Goal: Transaction & Acquisition: Register for event/course

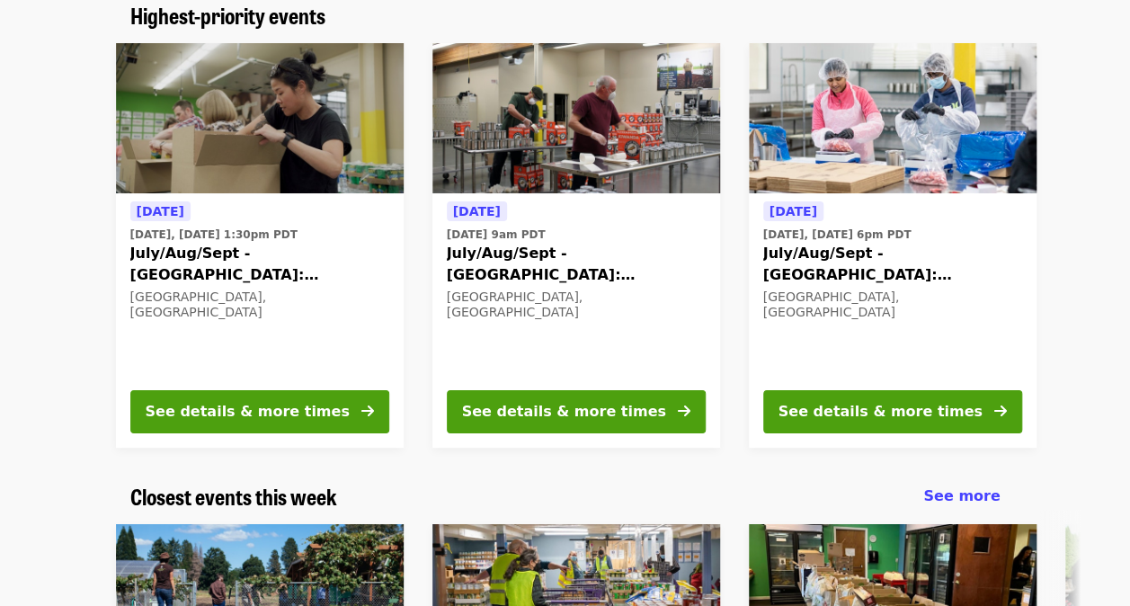
scroll to position [180, 0]
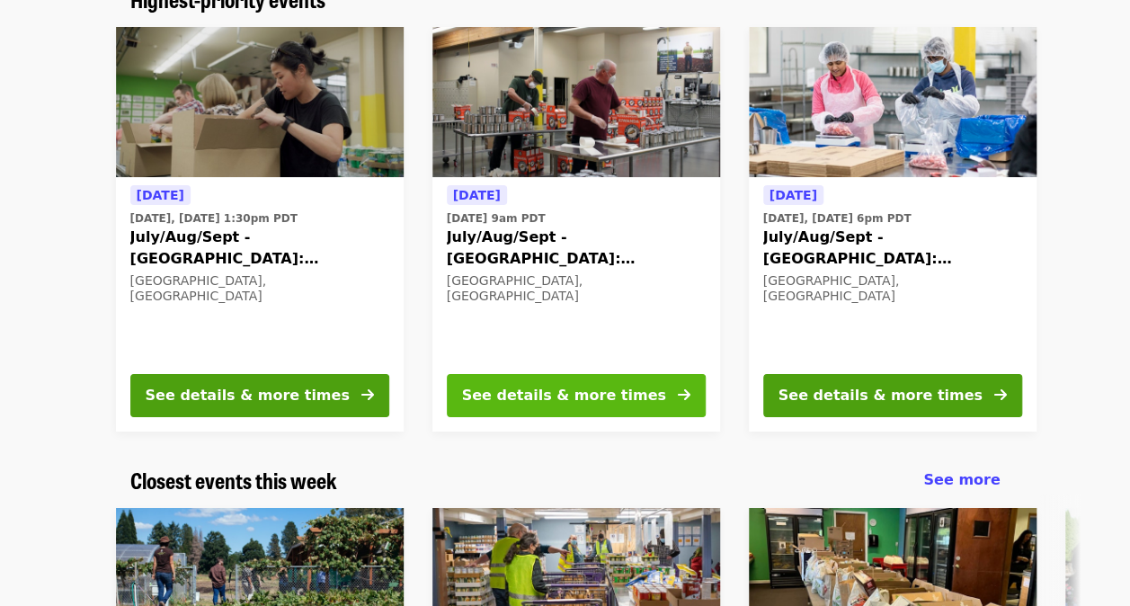
click at [645, 385] on button "See details & more times" at bounding box center [576, 395] width 259 height 43
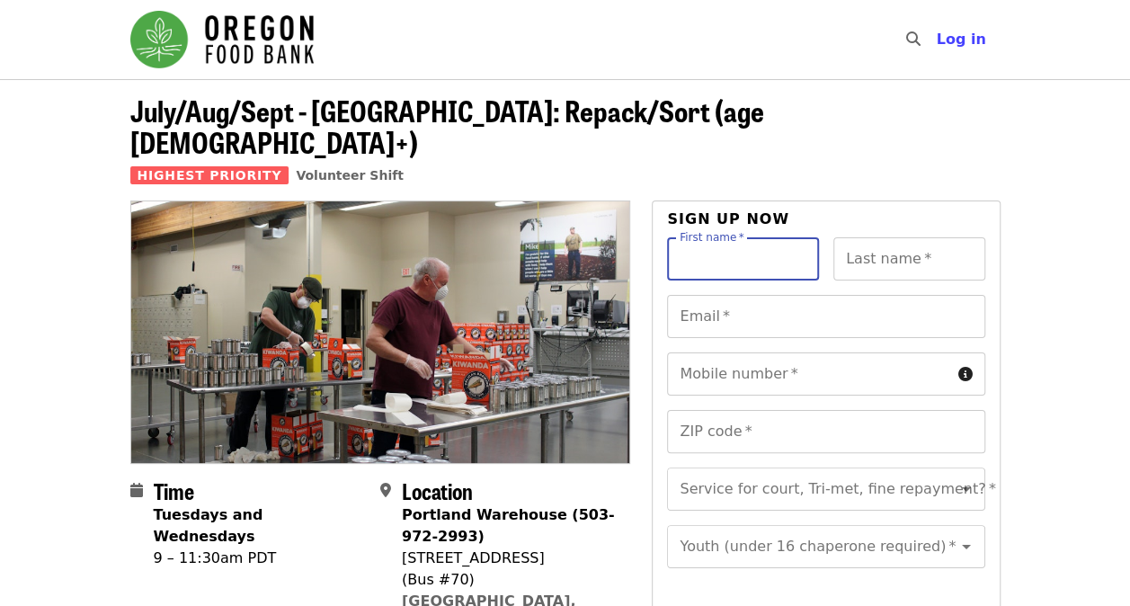
click at [710, 237] on input "First name   *" at bounding box center [743, 258] width 152 height 43
type input "******"
type input "**********"
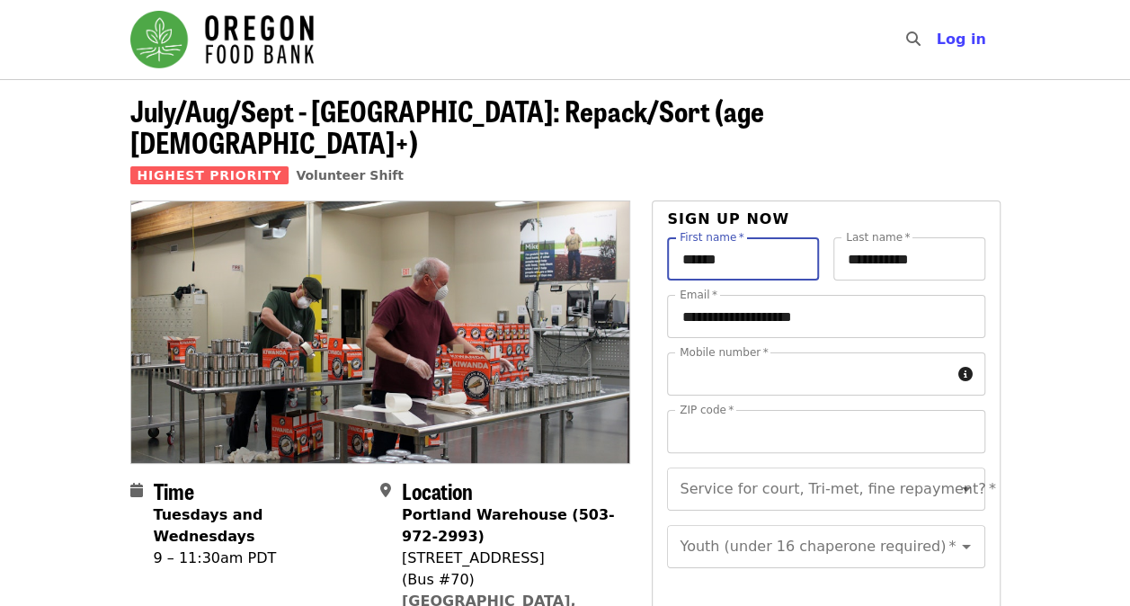
type input "**********"
type input "*****"
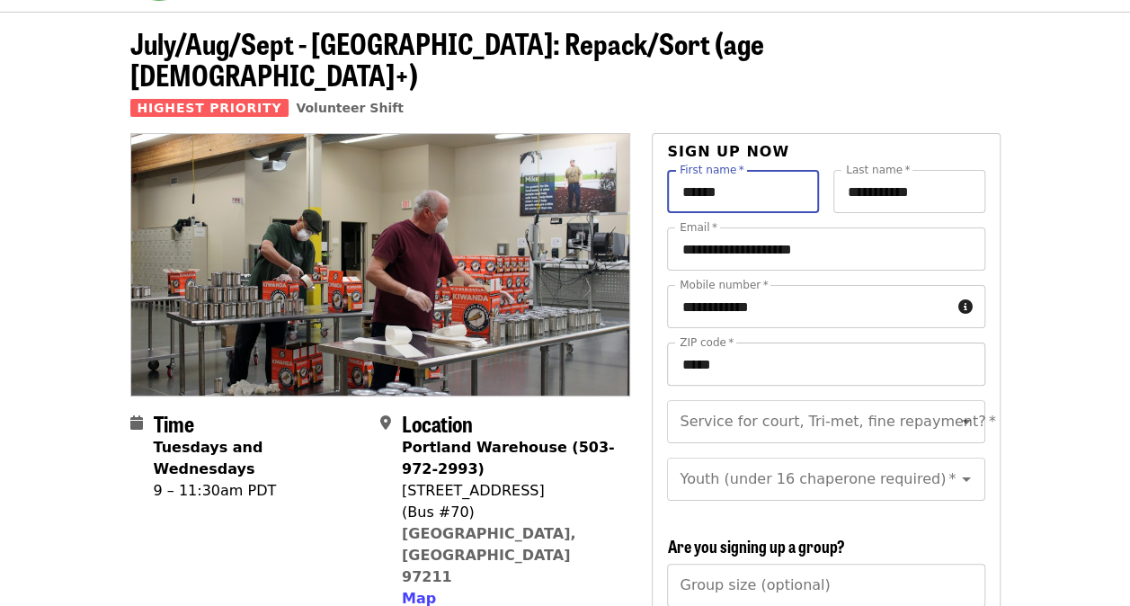
scroll to position [90, 0]
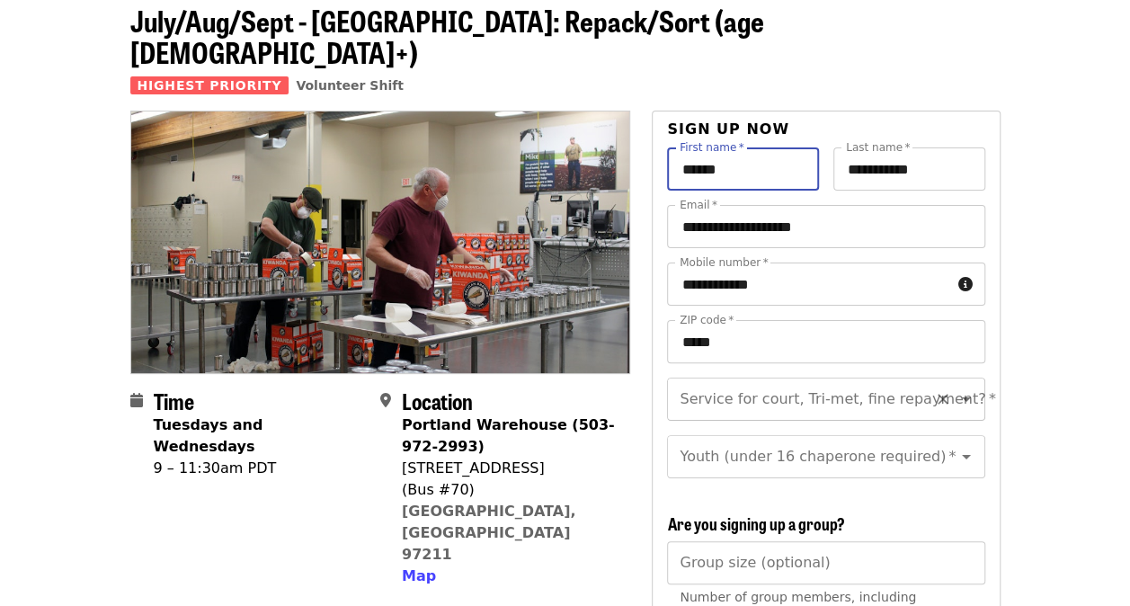
click at [760, 382] on input "Service for court, Tri-met, fine repayment?   *" at bounding box center [804, 399] width 245 height 34
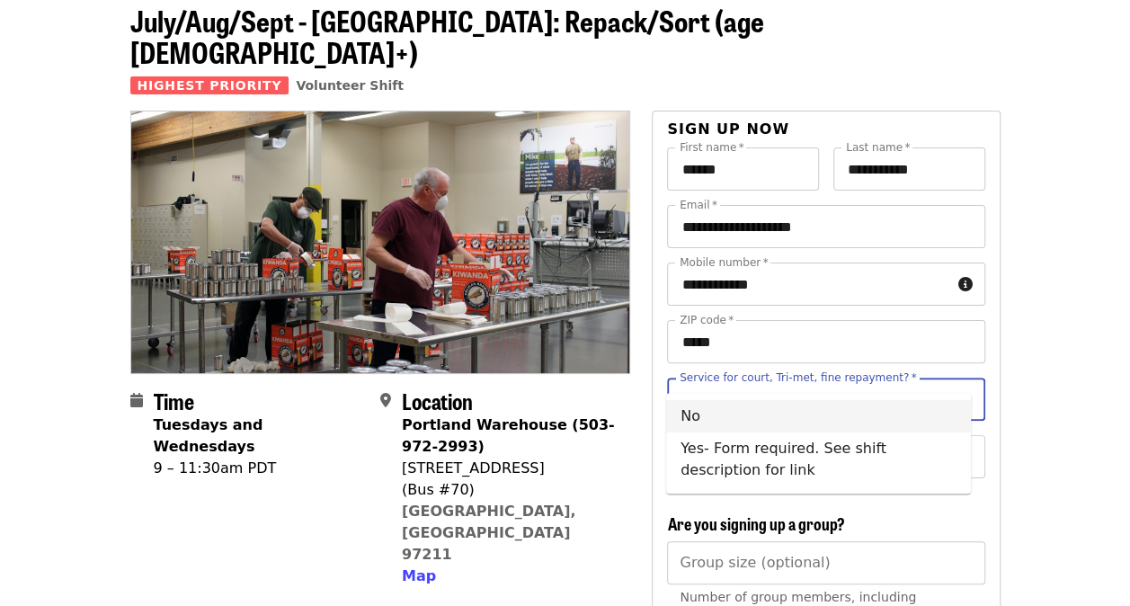
click at [721, 409] on li "No" at bounding box center [818, 416] width 305 height 32
type input "**"
click at [734, 441] on input "Youth (under 16 chaperone required)   *" at bounding box center [804, 457] width 245 height 34
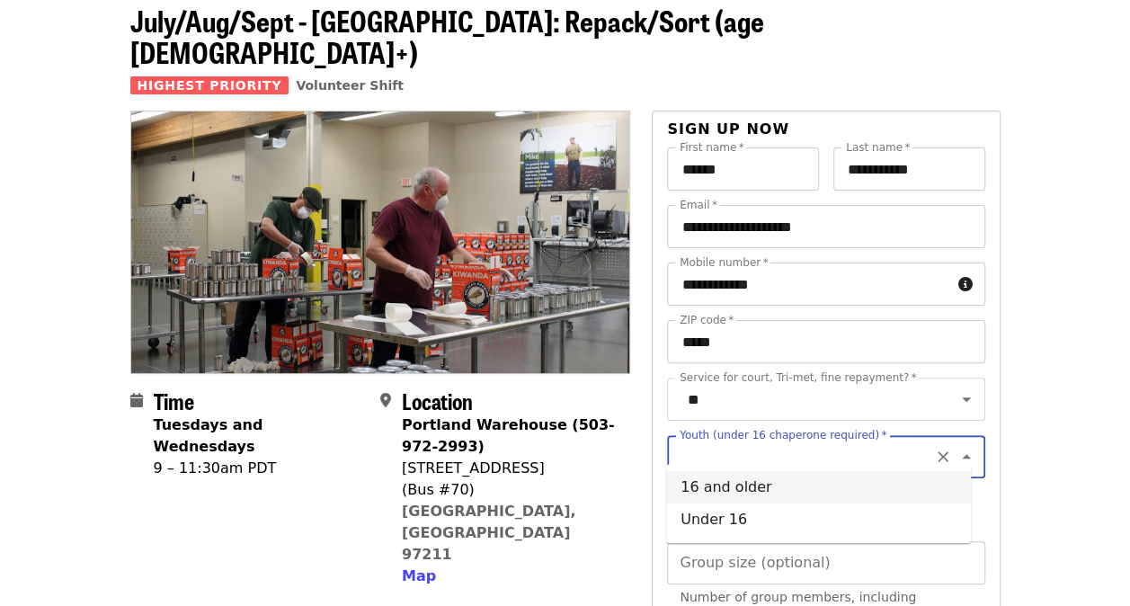
click at [735, 488] on li "16 and older" at bounding box center [818, 487] width 305 height 32
type input "**********"
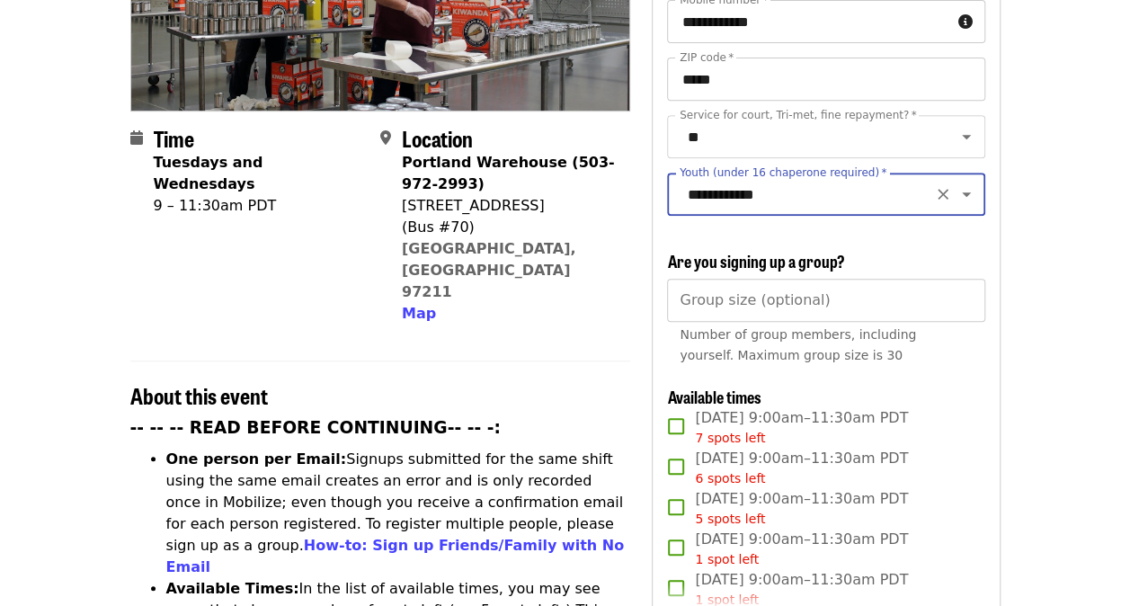
scroll to position [360, 0]
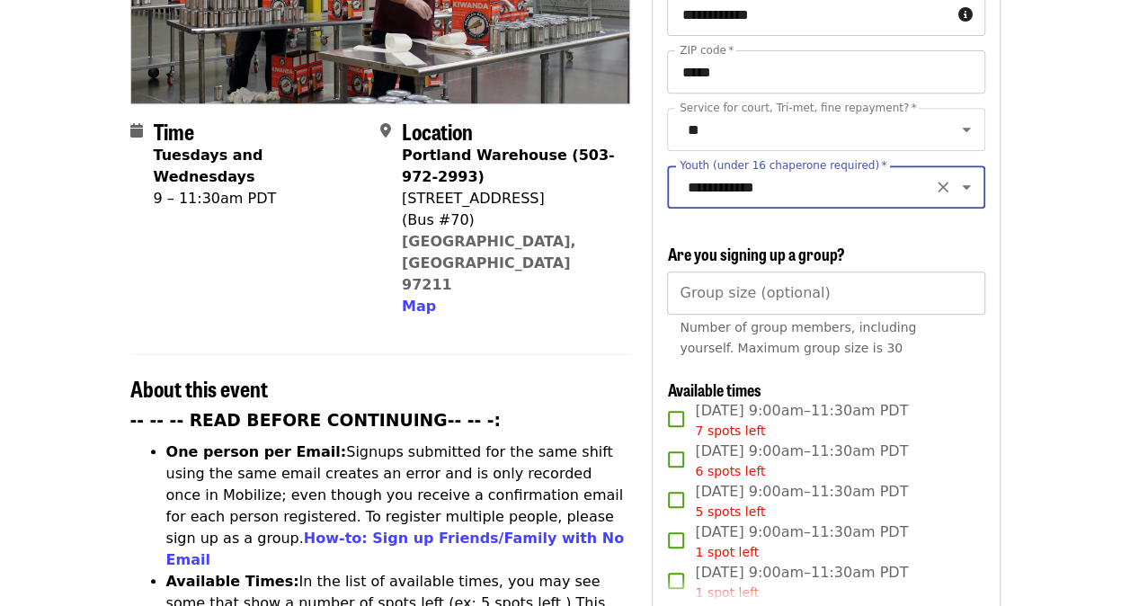
click at [743, 290] on input "Group size (optional)" at bounding box center [825, 293] width 317 height 43
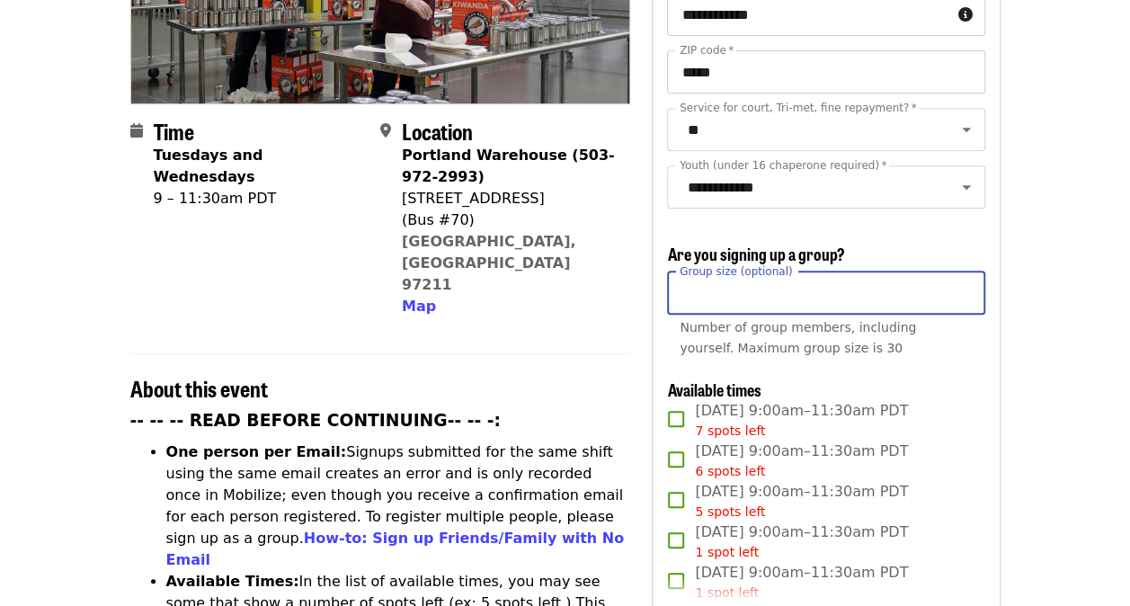
click at [971, 357] on div "Group size (optional) Group size (optional) Number of group members, including …" at bounding box center [825, 319] width 317 height 94
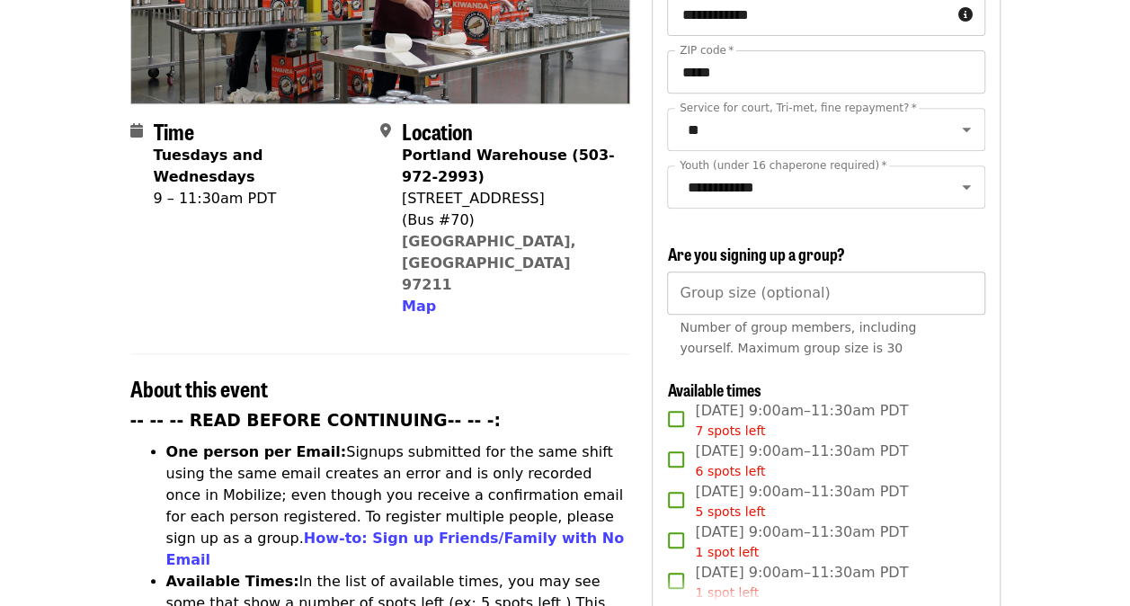
click at [791, 295] on input "Group size (optional)" at bounding box center [825, 293] width 317 height 43
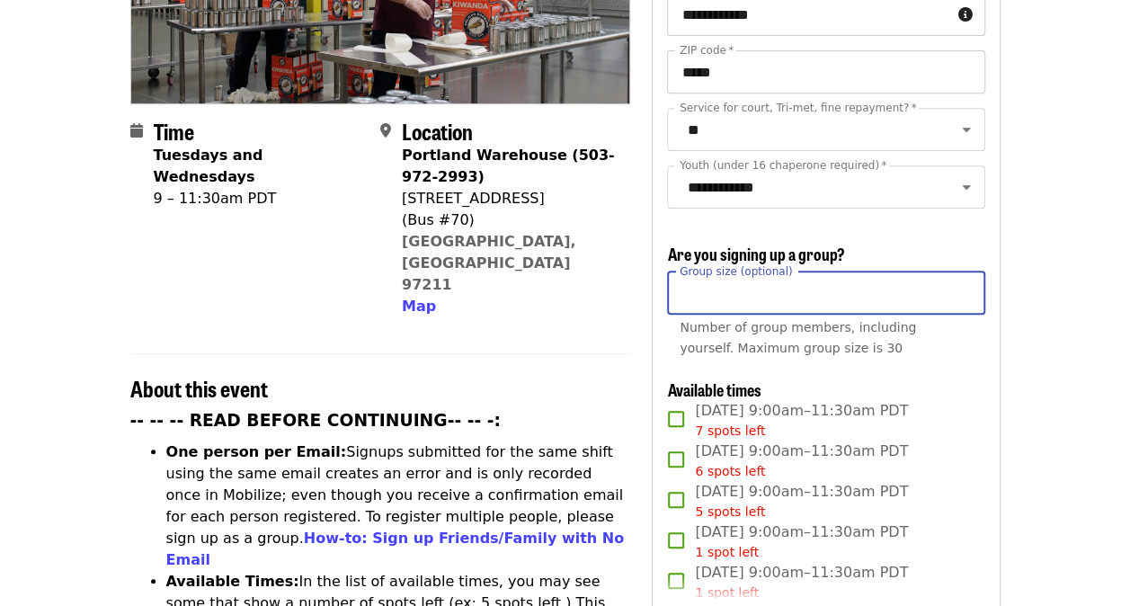
type input "*"
click at [793, 341] on span "Number of group members, including yourself. Maximum group size is 30" at bounding box center [798, 337] width 236 height 35
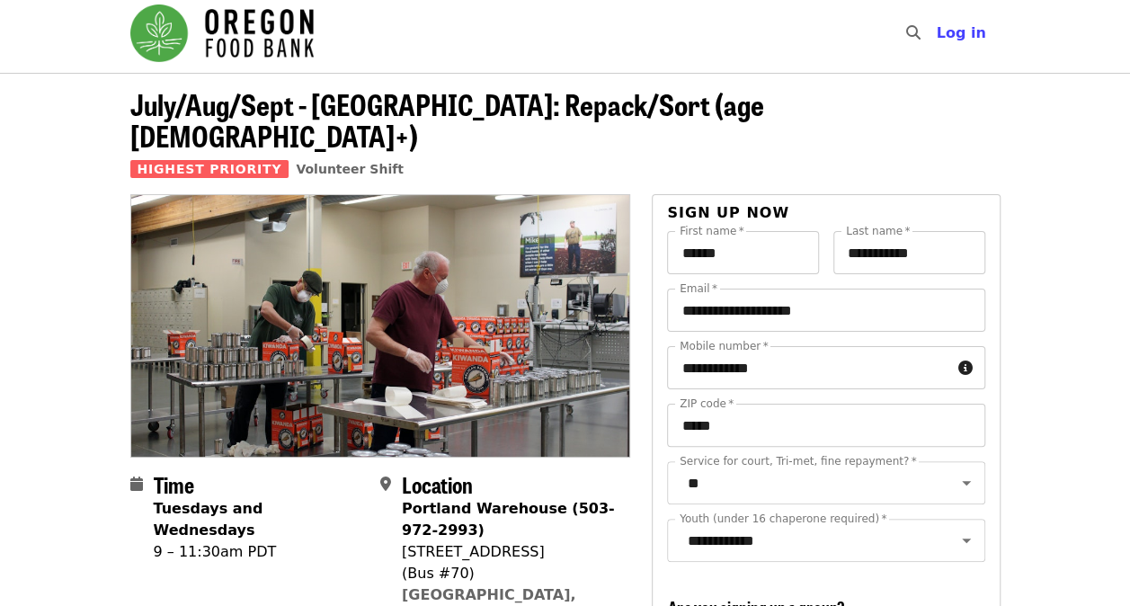
scroll to position [0, 0]
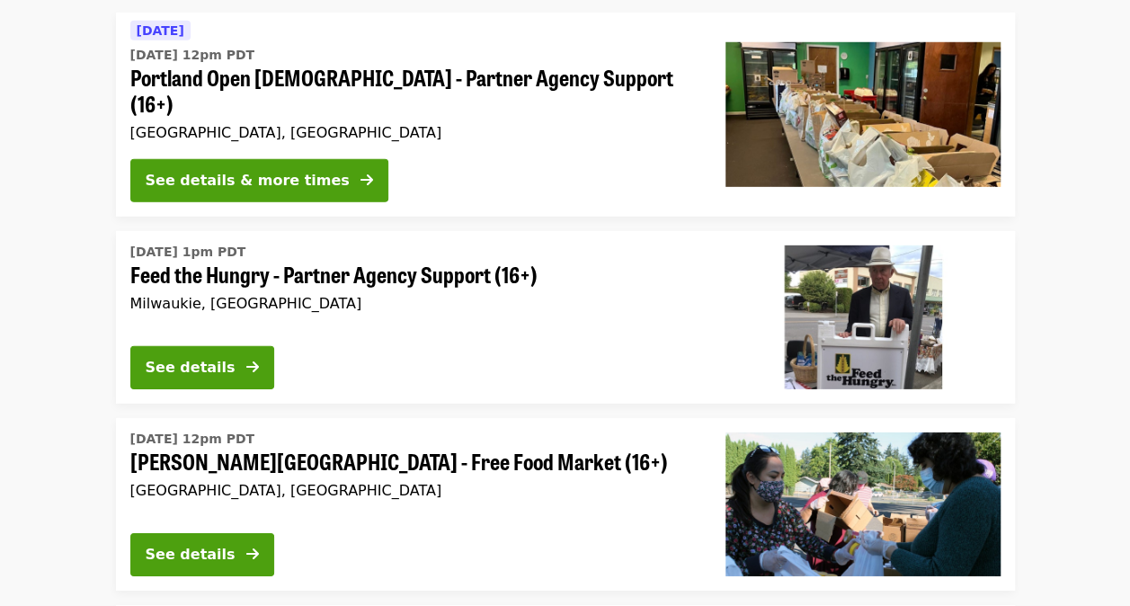
scroll to position [2787, 0]
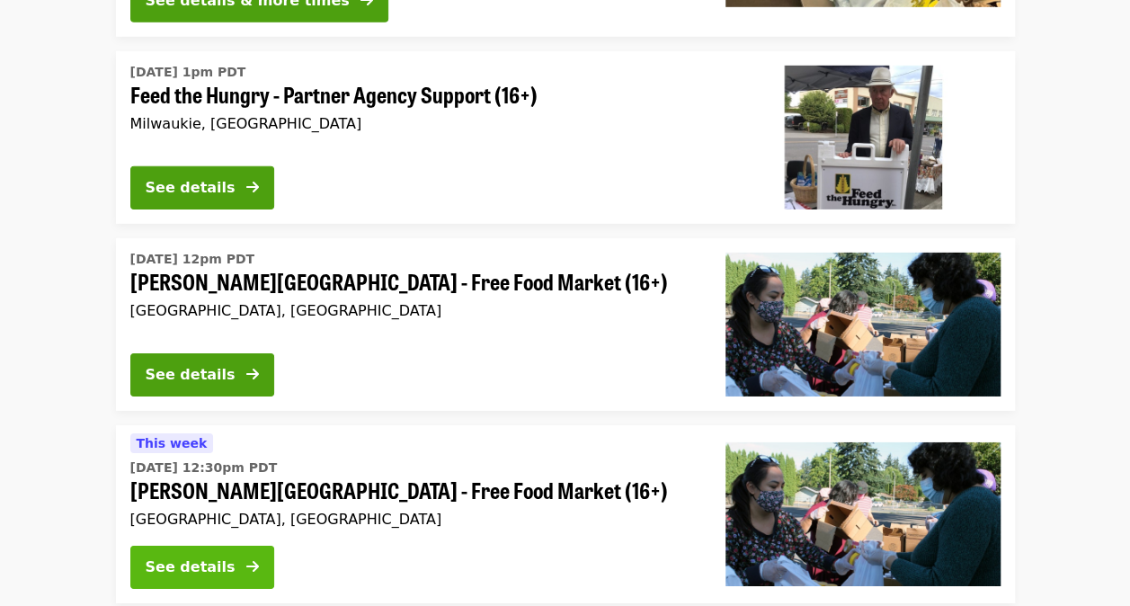
click at [239, 546] on button "See details" at bounding box center [202, 567] width 144 height 43
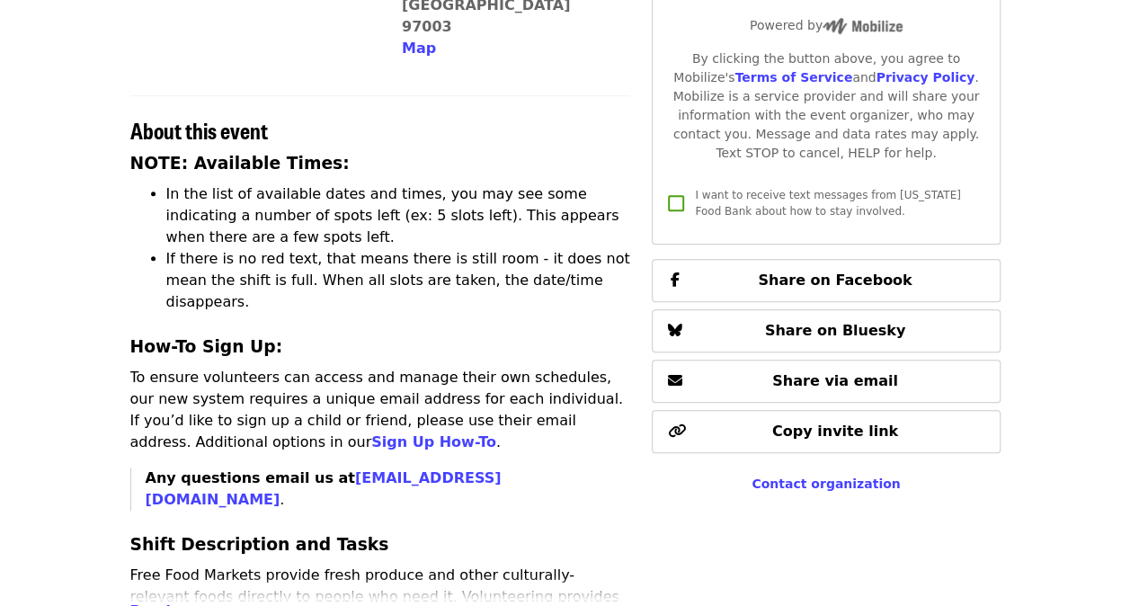
scroll to position [608, 0]
click at [172, 602] on span "Read more" at bounding box center [173, 610] width 87 height 17
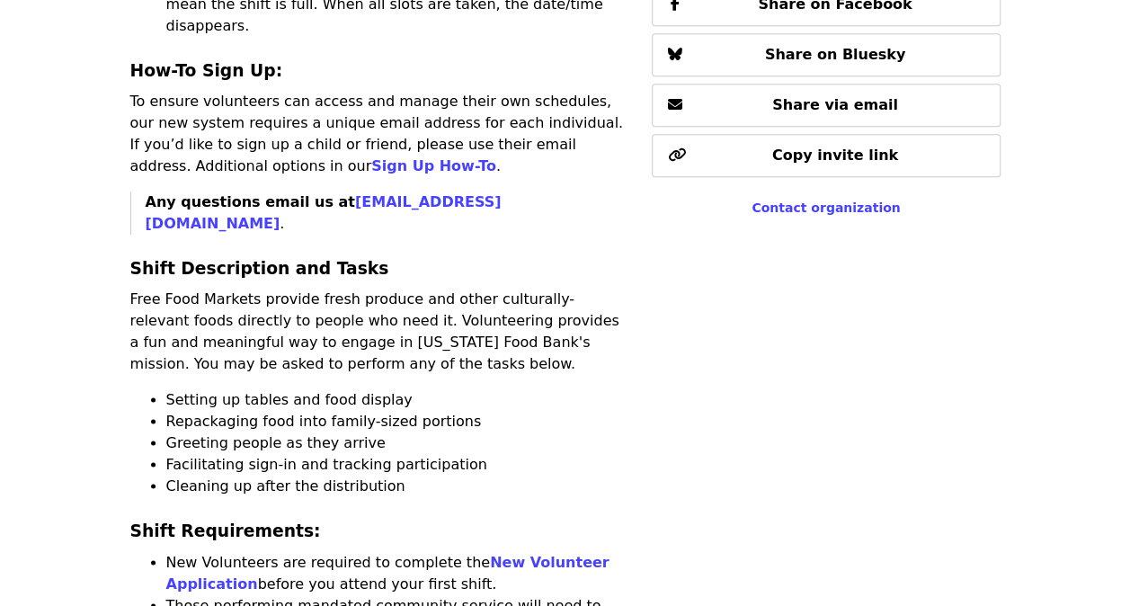
scroll to position [896, 0]
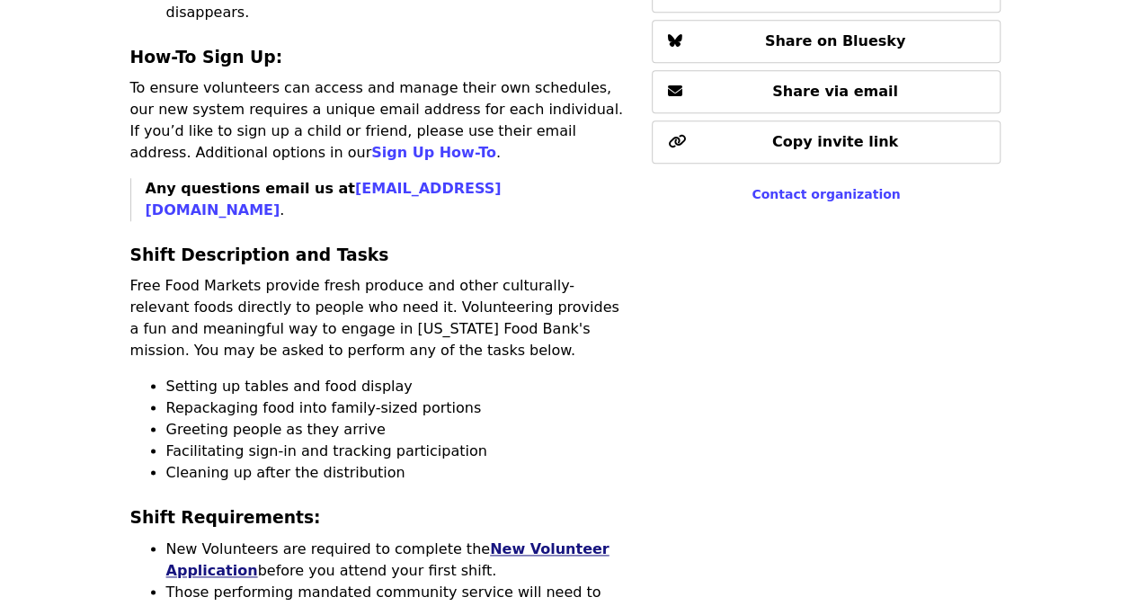
click at [481, 540] on link "New Volunteer Application" at bounding box center [387, 559] width 443 height 39
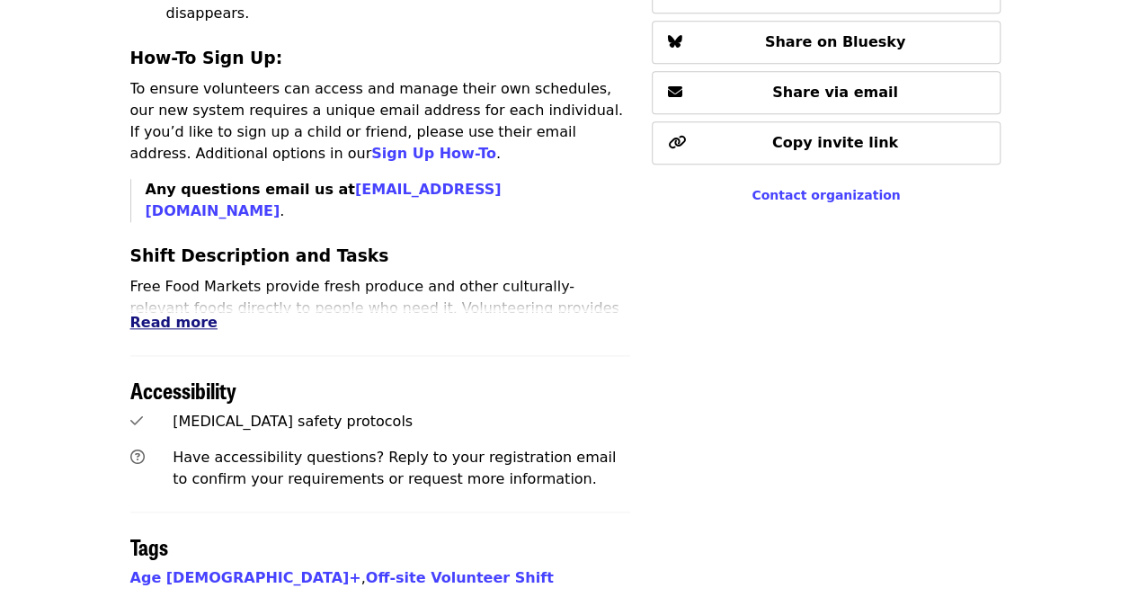
click at [178, 314] on span "Read more" at bounding box center [173, 322] width 87 height 17
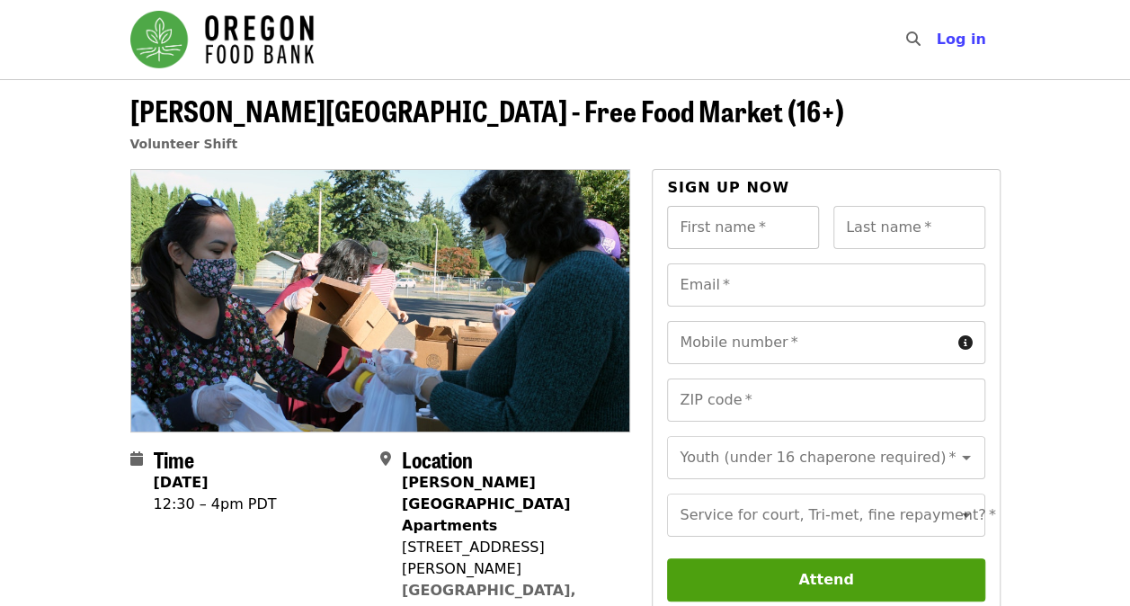
click at [709, 230] on input "First name   *" at bounding box center [743, 227] width 152 height 43
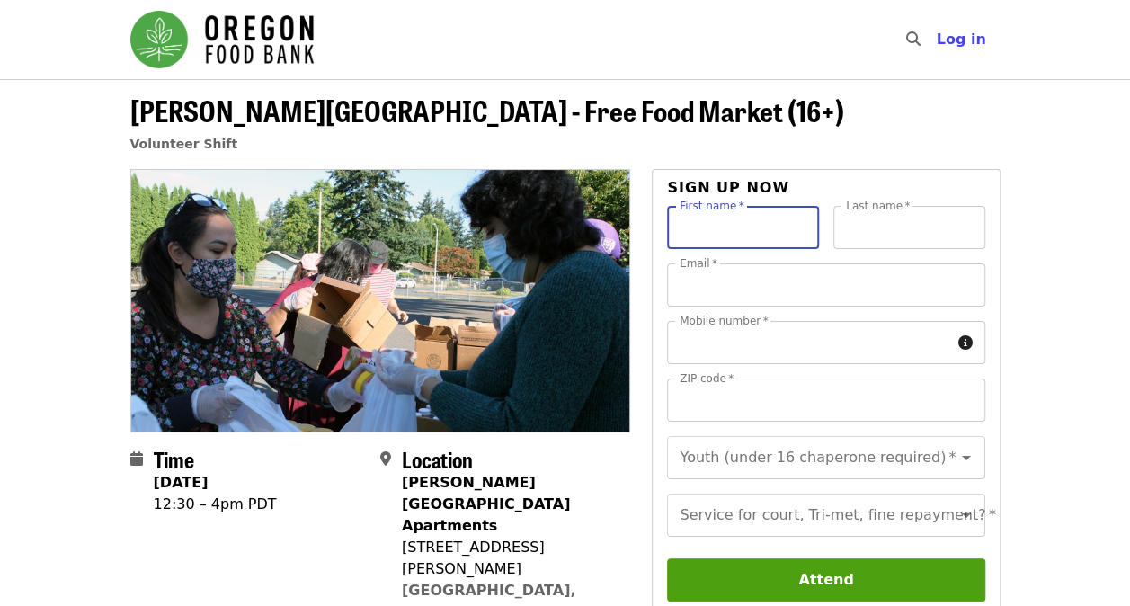
type input "******"
type input "**********"
type input "*****"
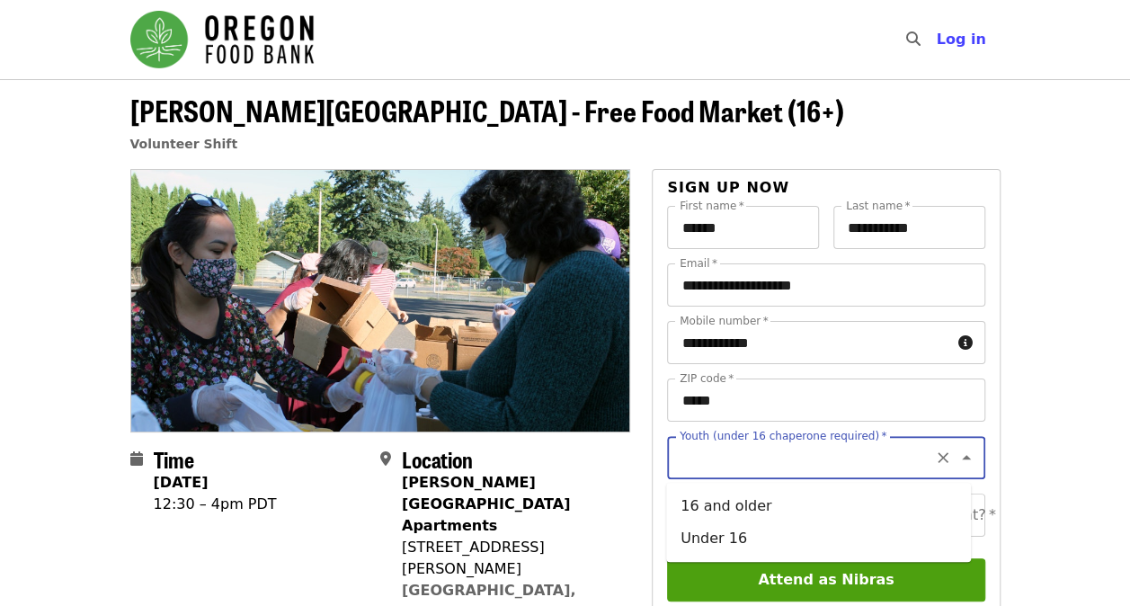
click at [762, 465] on input "Youth (under 16 chaperone required)   *" at bounding box center [804, 458] width 245 height 34
click at [741, 506] on li "16 and older" at bounding box center [818, 506] width 305 height 32
type input "**********"
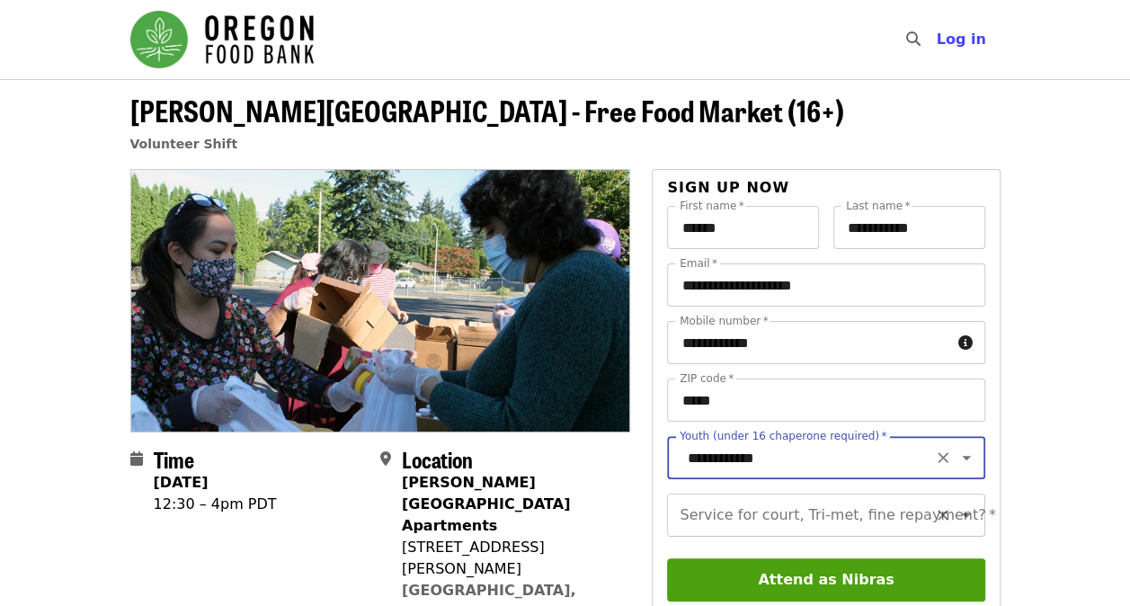
click at [741, 530] on input "Service for court, Tri-met, fine repayment?   *" at bounding box center [804, 515] width 245 height 34
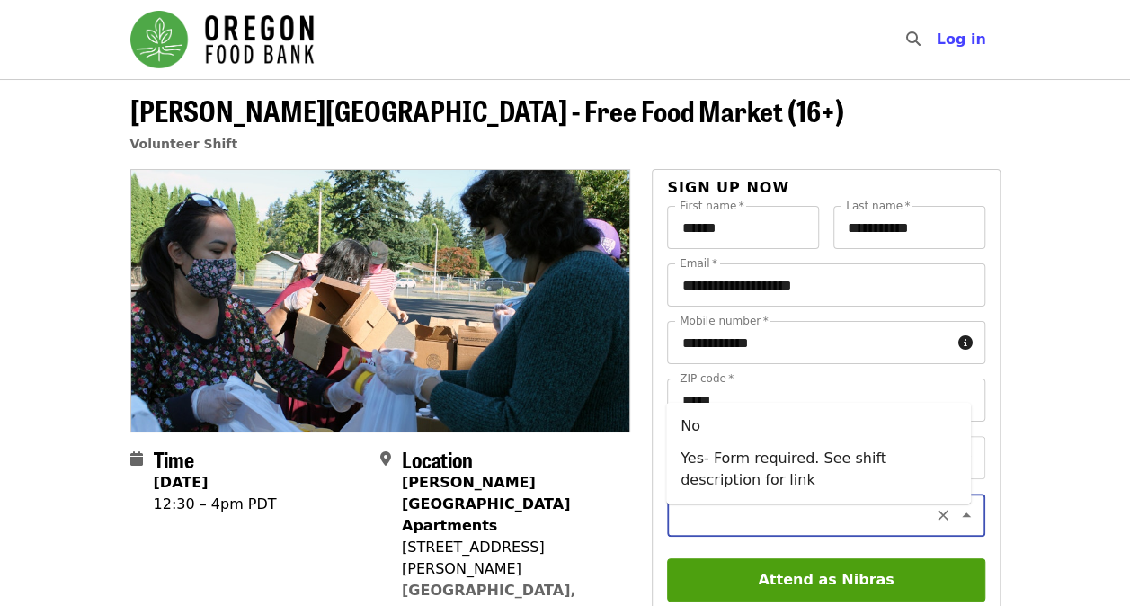
click at [956, 526] on icon "Close" at bounding box center [967, 515] width 22 height 22
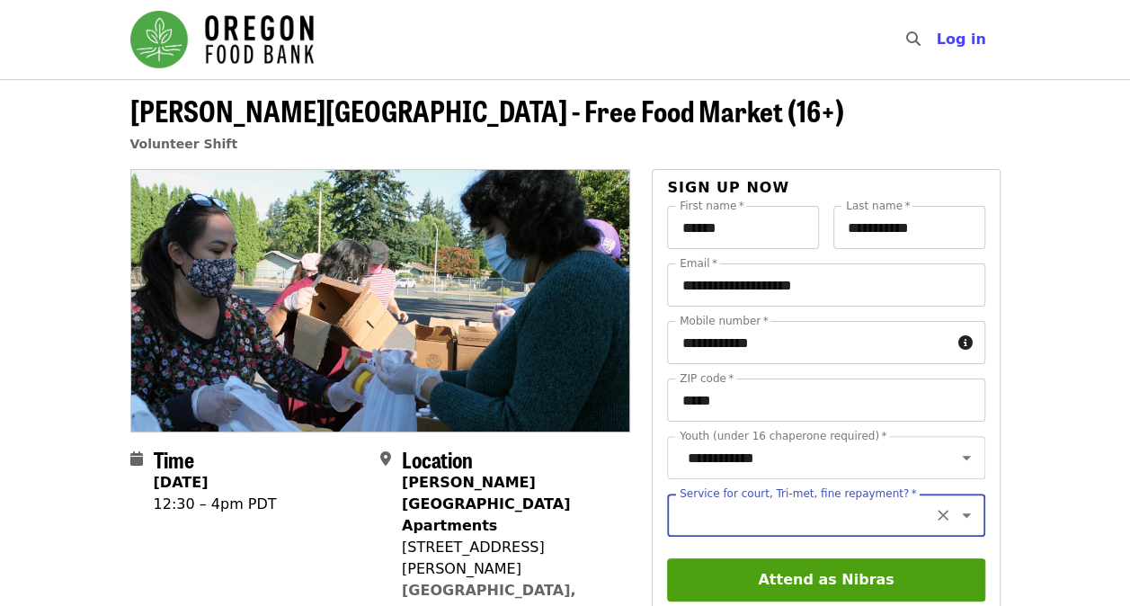
click at [957, 525] on icon "Open" at bounding box center [967, 515] width 22 height 22
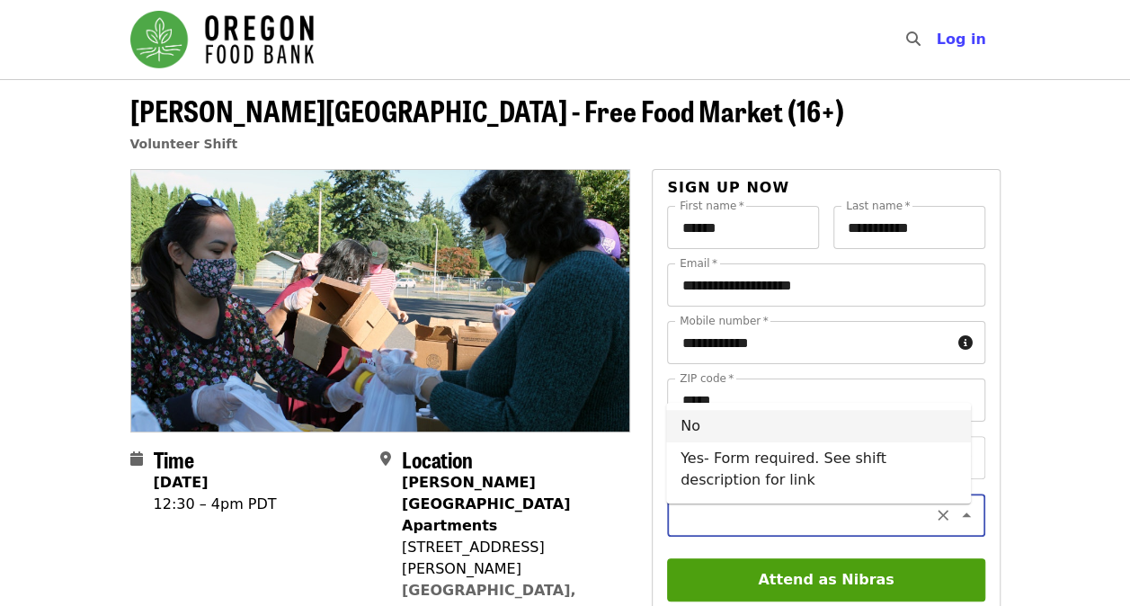
click at [726, 412] on li "No" at bounding box center [818, 426] width 305 height 32
type input "**"
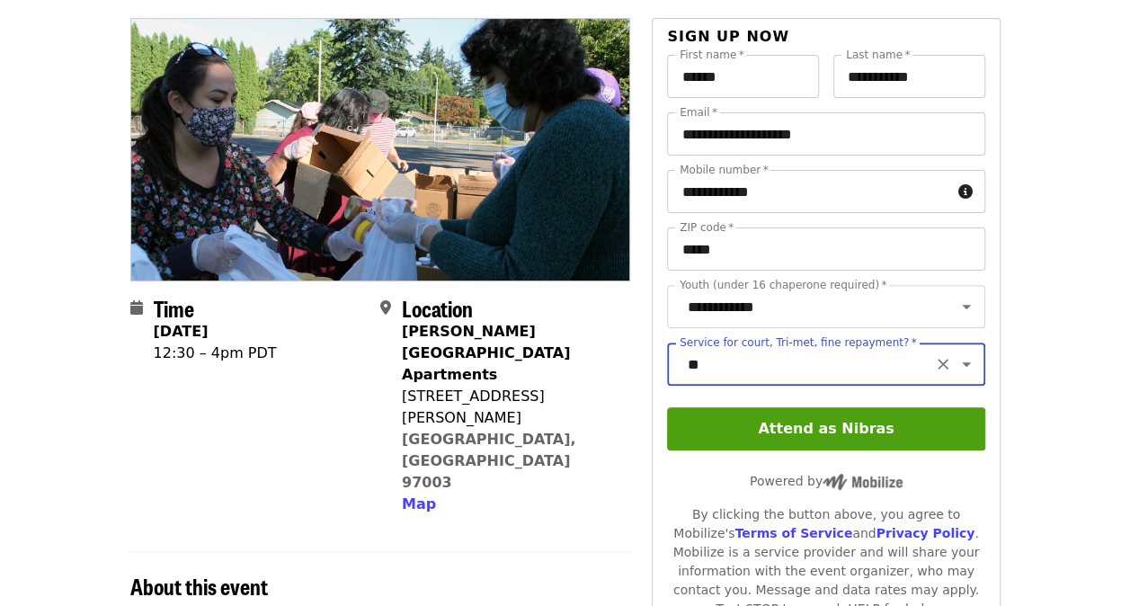
scroll to position [180, 0]
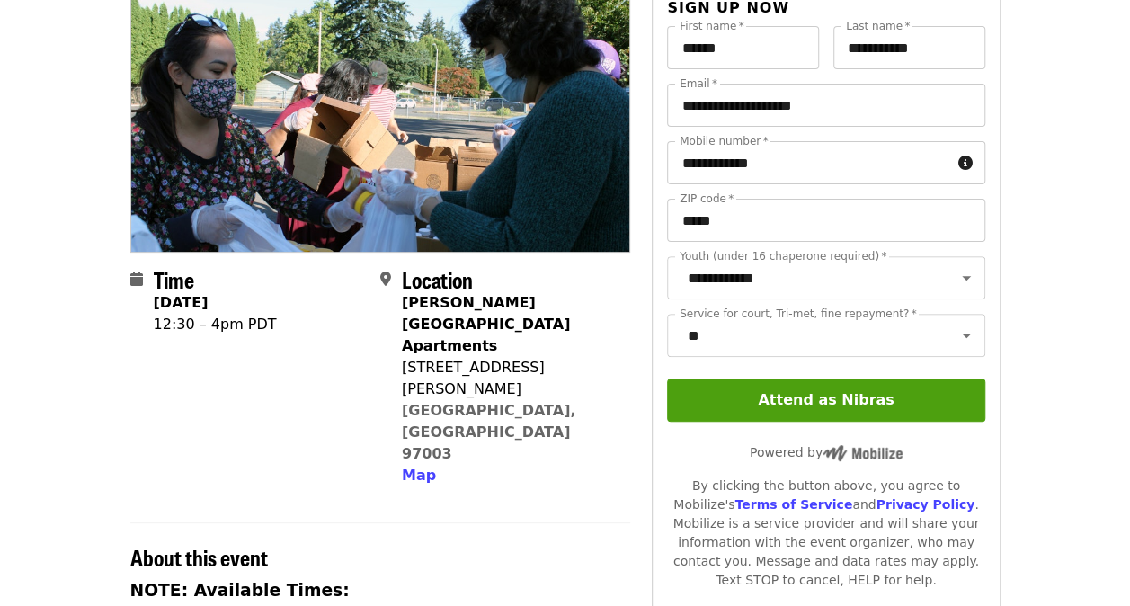
click at [488, 357] on div "[STREET_ADDRESS][PERSON_NAME]" at bounding box center [509, 378] width 214 height 43
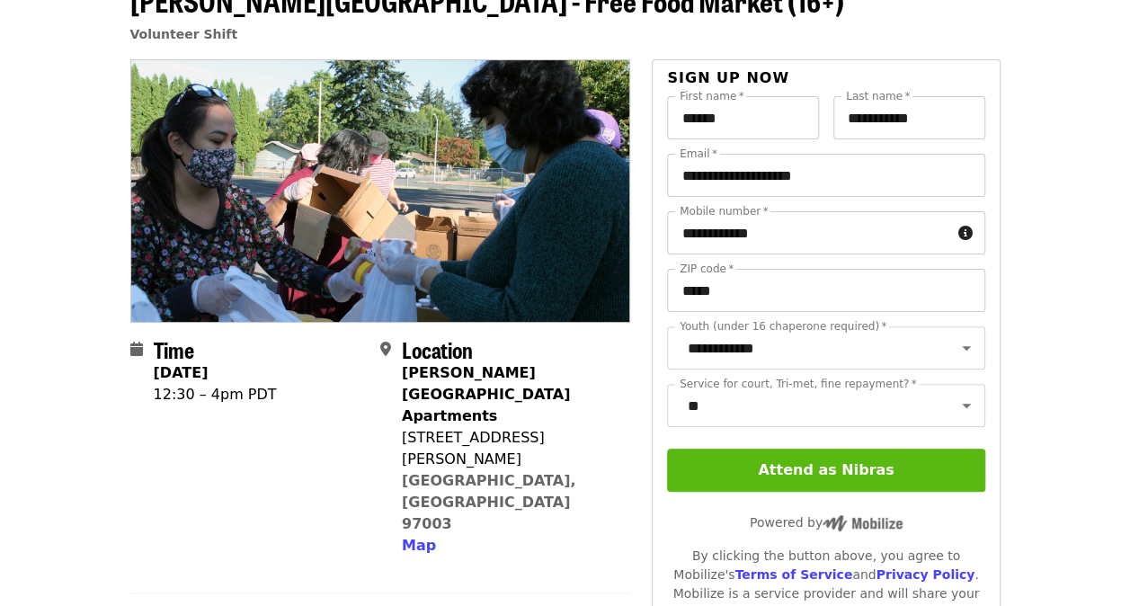
scroll to position [90, 0]
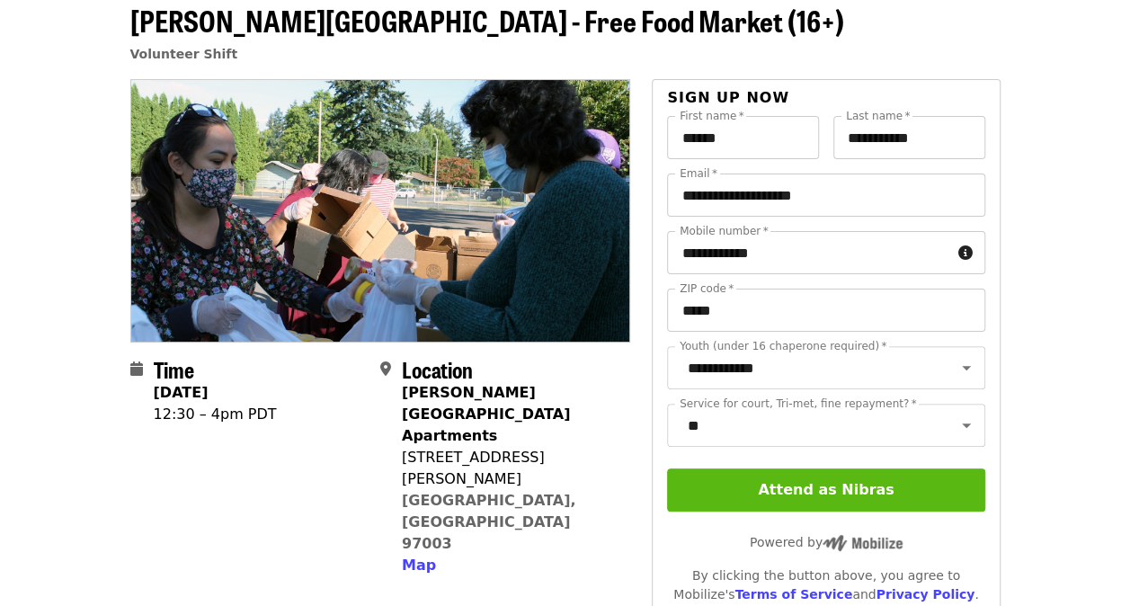
click at [786, 498] on button "Attend as Nibras" at bounding box center [825, 489] width 317 height 43
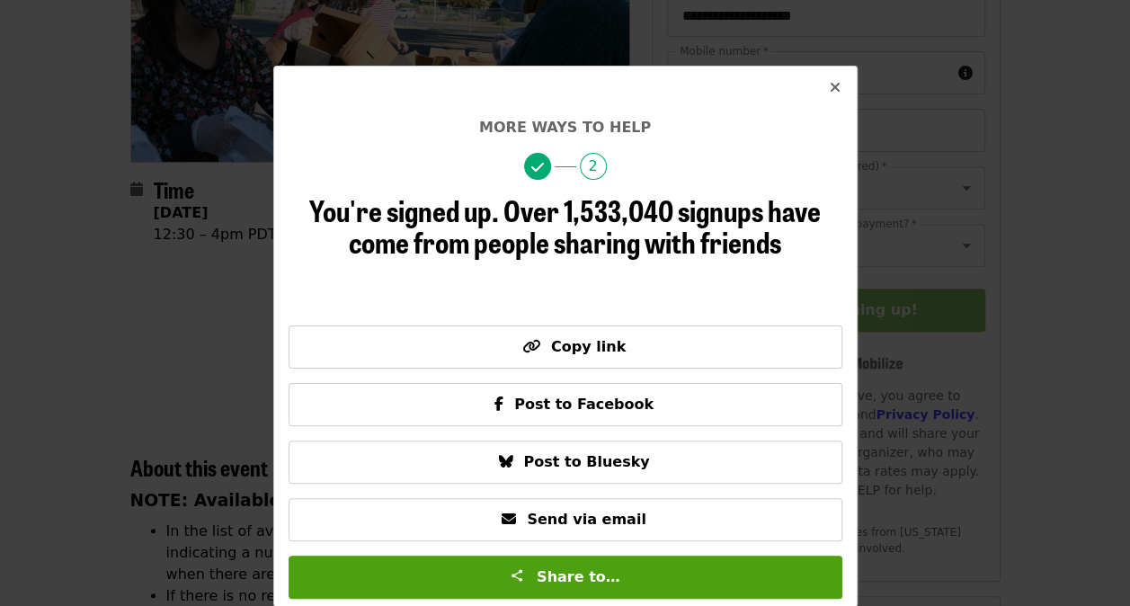
scroll to position [360, 0]
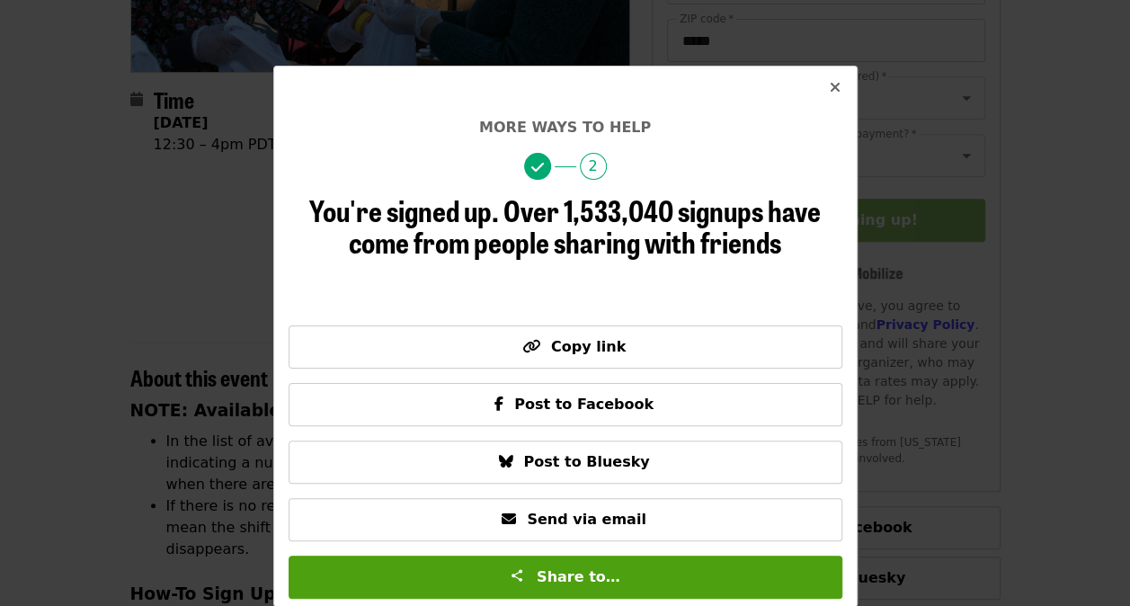
click at [830, 89] on icon "times icon" at bounding box center [835, 87] width 11 height 17
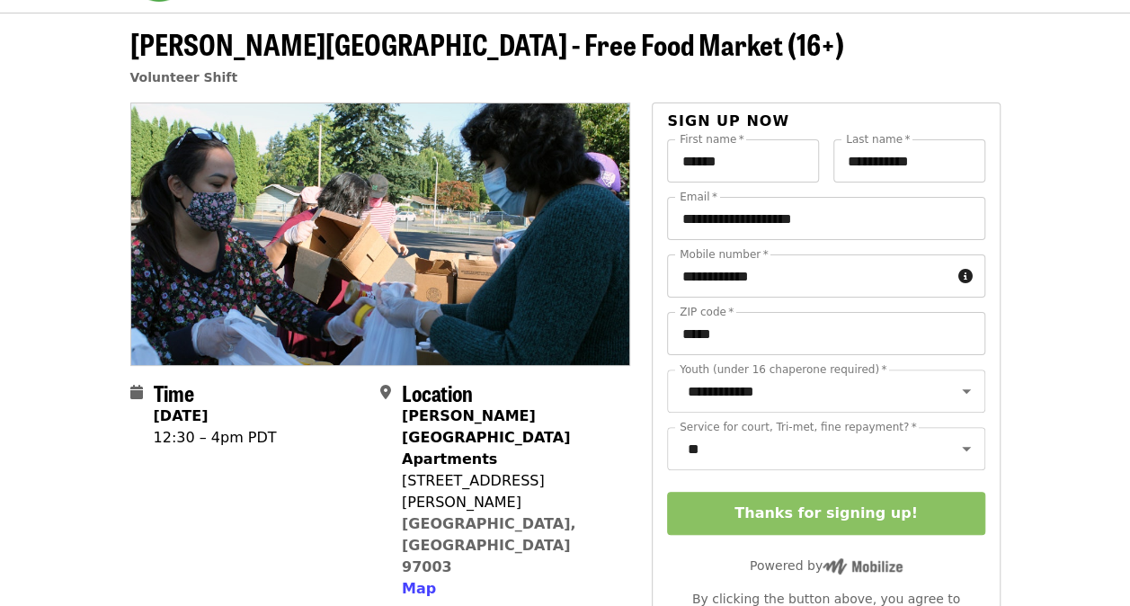
scroll to position [0, 0]
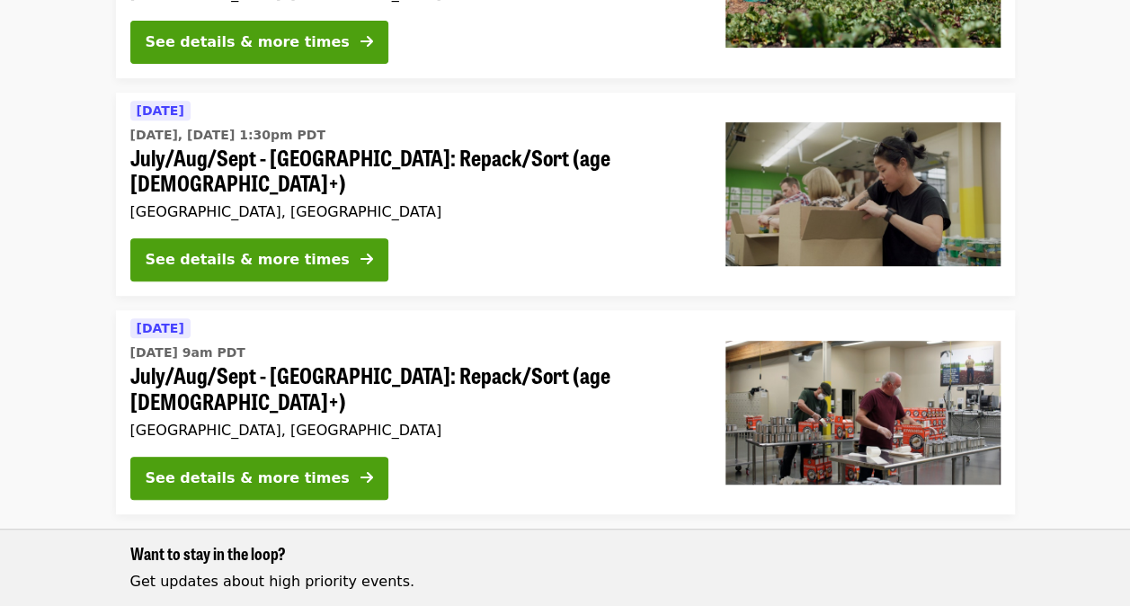
scroll to position [360, 0]
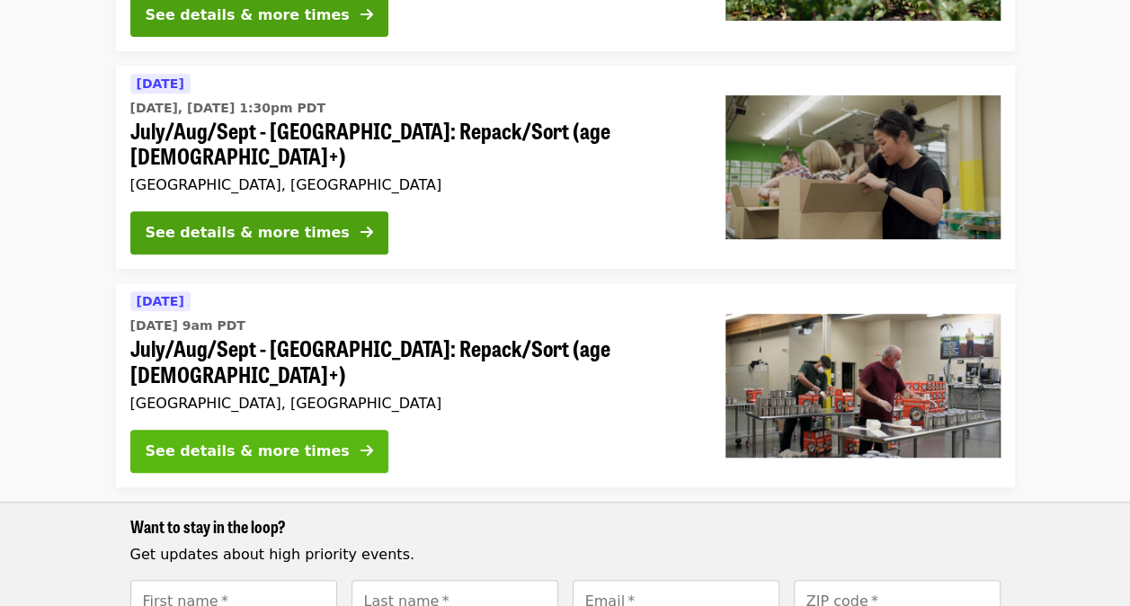
click at [219, 430] on button "See details & more times" at bounding box center [259, 451] width 258 height 43
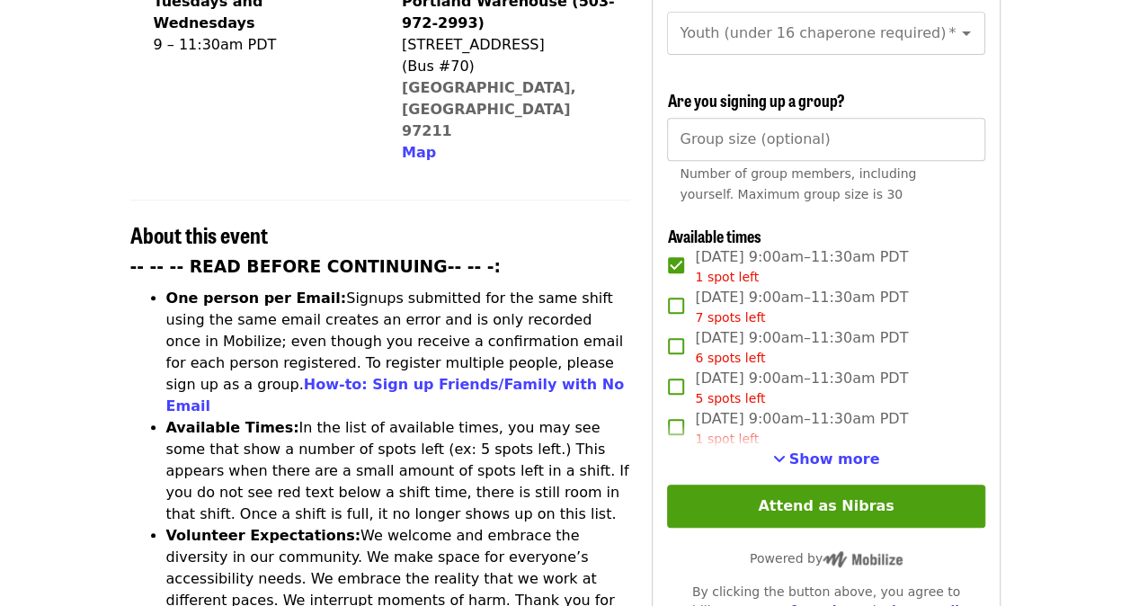
scroll to position [539, 0]
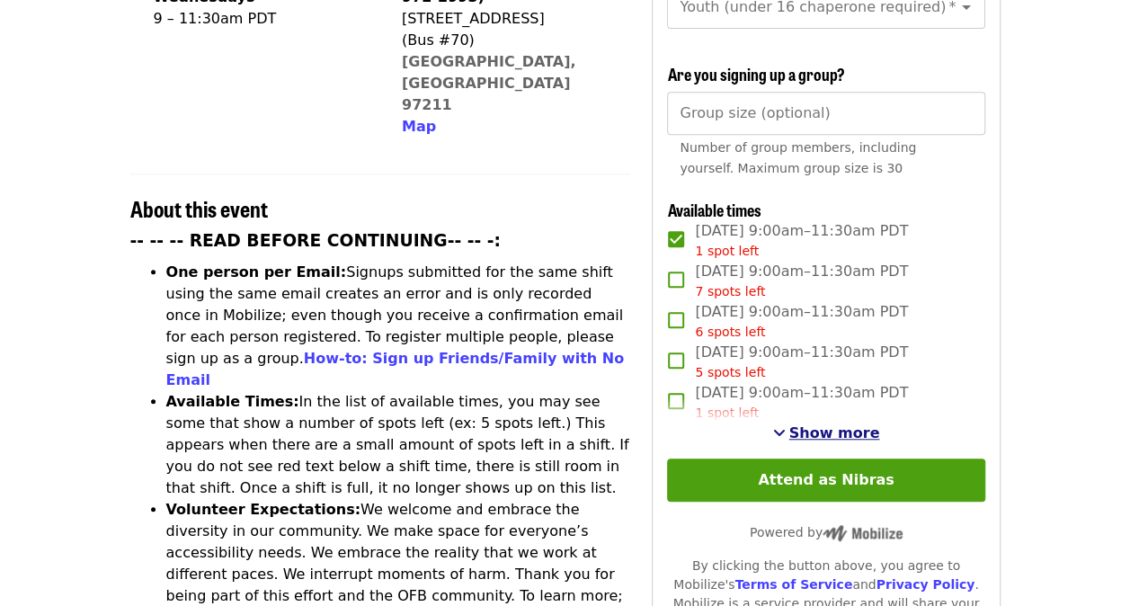
click at [803, 423] on button "Show more" at bounding box center [826, 434] width 107 height 22
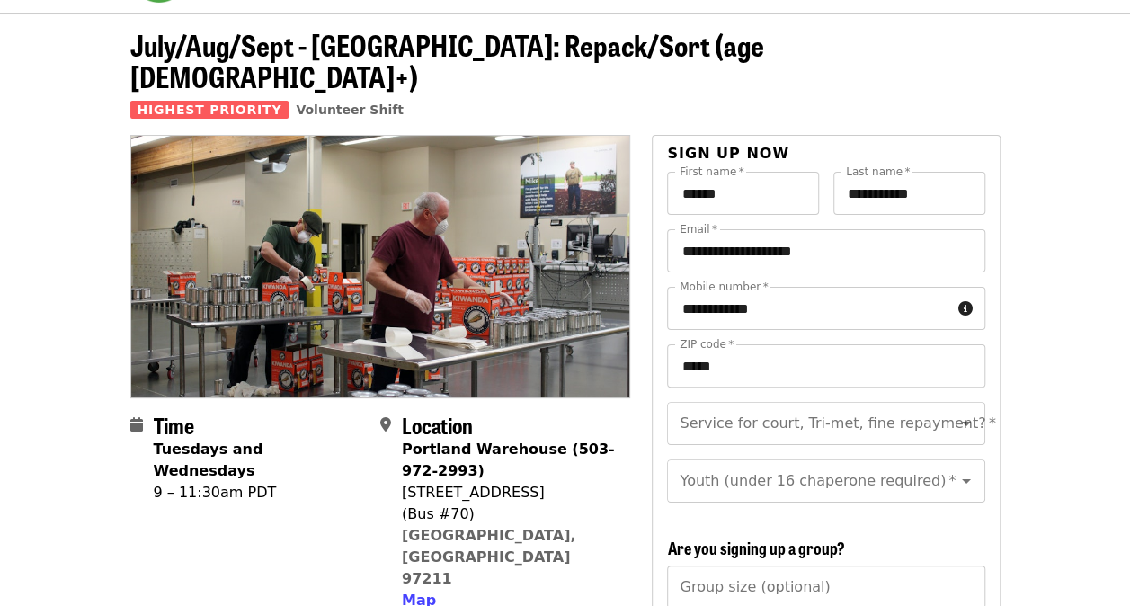
scroll to position [90, 0]
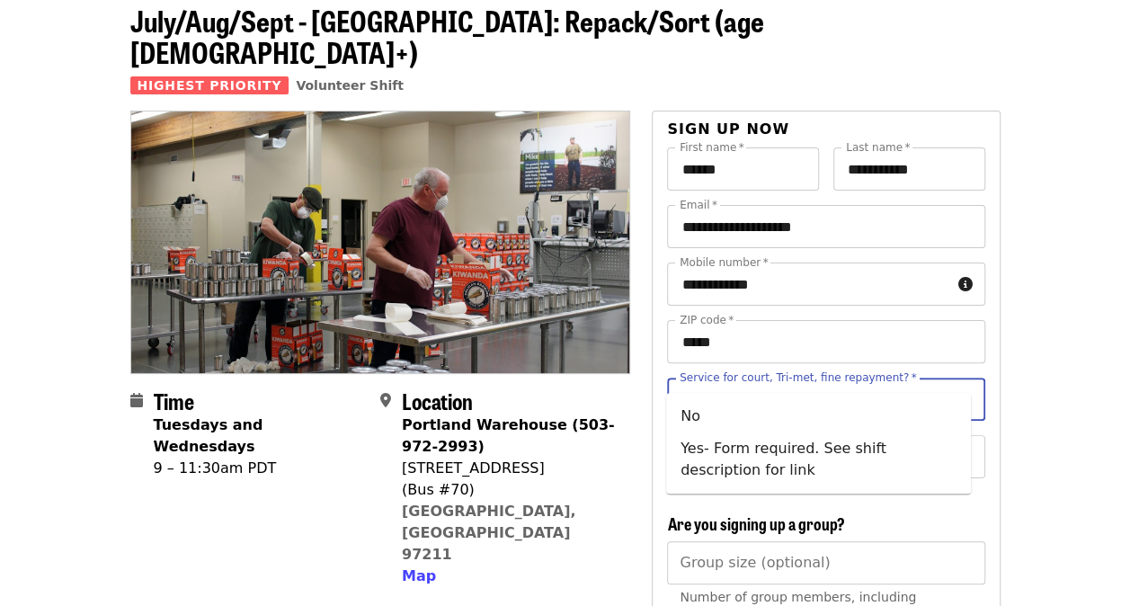
click at [788, 378] on div "Service for court, Tri-met, fine repayment?   * Service for court, Tri-met, fin…" at bounding box center [825, 399] width 317 height 43
click at [815, 415] on li "No" at bounding box center [818, 416] width 305 height 32
type input "**"
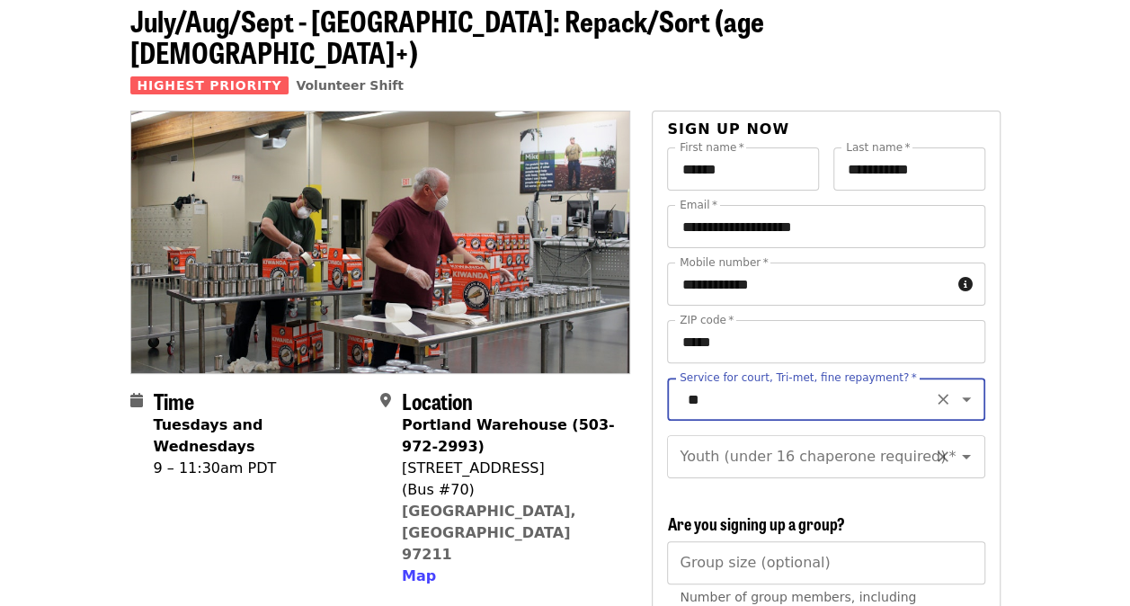
click at [820, 435] on div "Youth (under 16 chaperone required)   * Youth (under 16 chaperone required) *" at bounding box center [825, 456] width 317 height 43
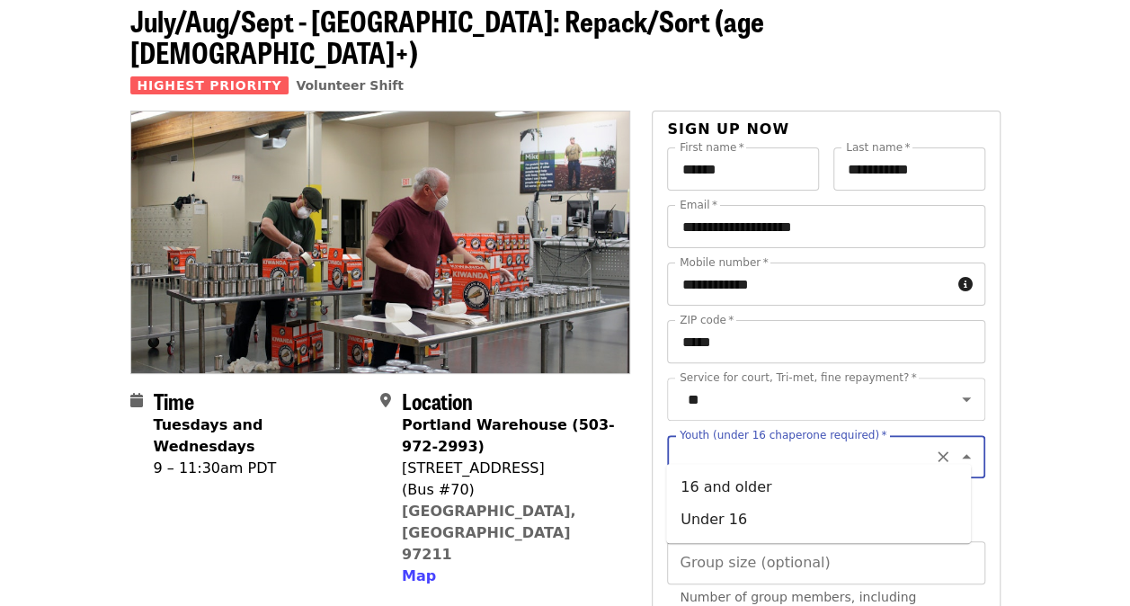
click at [806, 473] on li "16 and older" at bounding box center [818, 487] width 305 height 32
type input "**********"
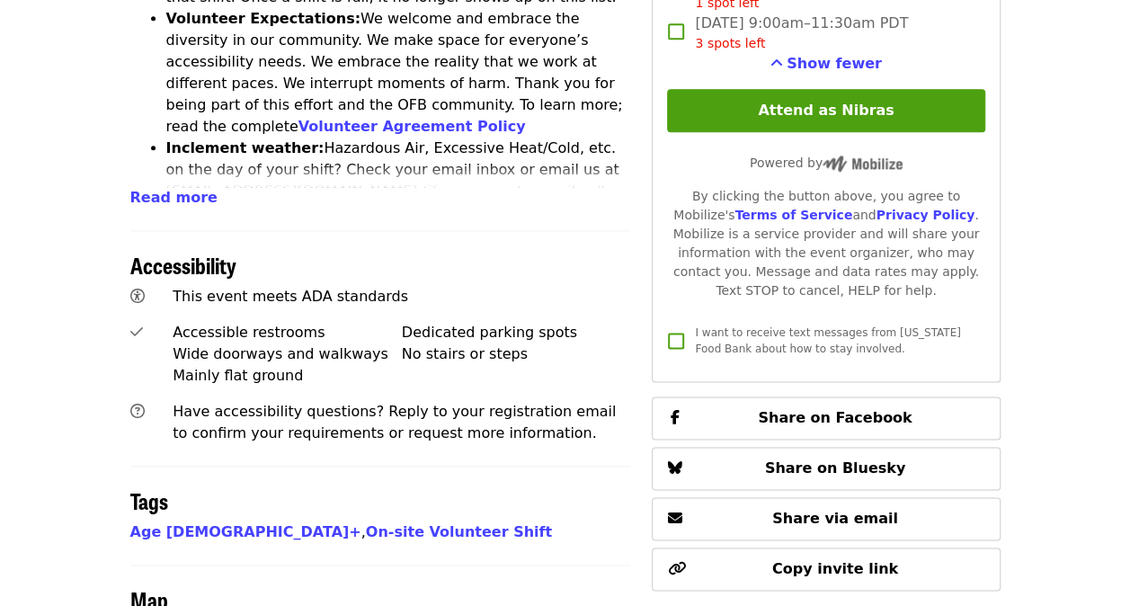
scroll to position [989, 0]
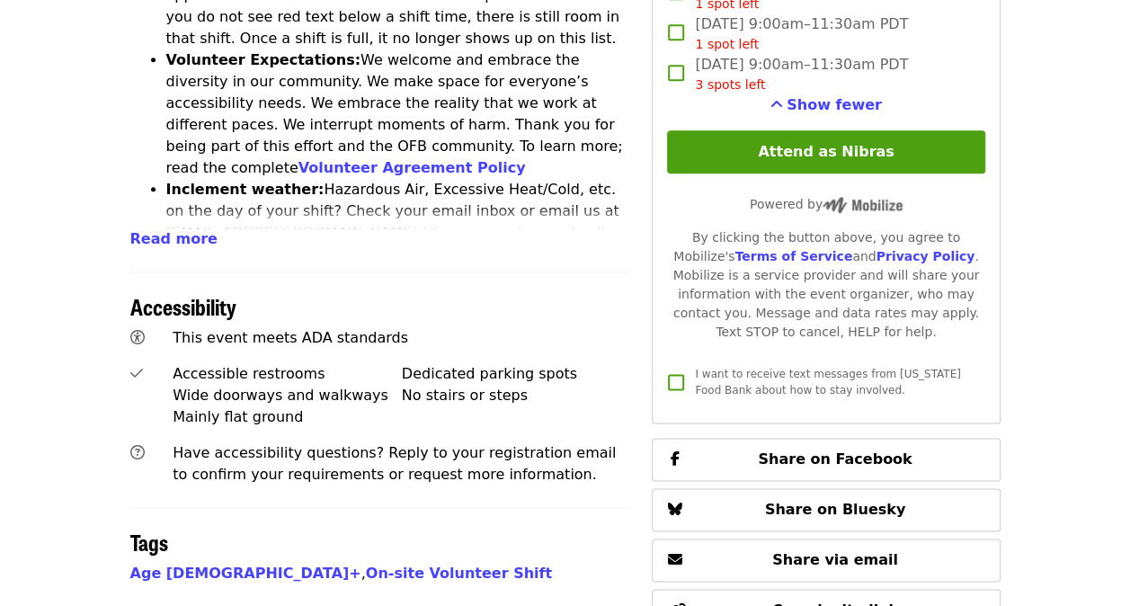
click at [182, 179] on li "Inclement weather: Hazardous Air, Excessive Heat/Cold, etc. on the day of your …" at bounding box center [398, 233] width 465 height 108
click at [183, 230] on span "Read more" at bounding box center [173, 238] width 87 height 17
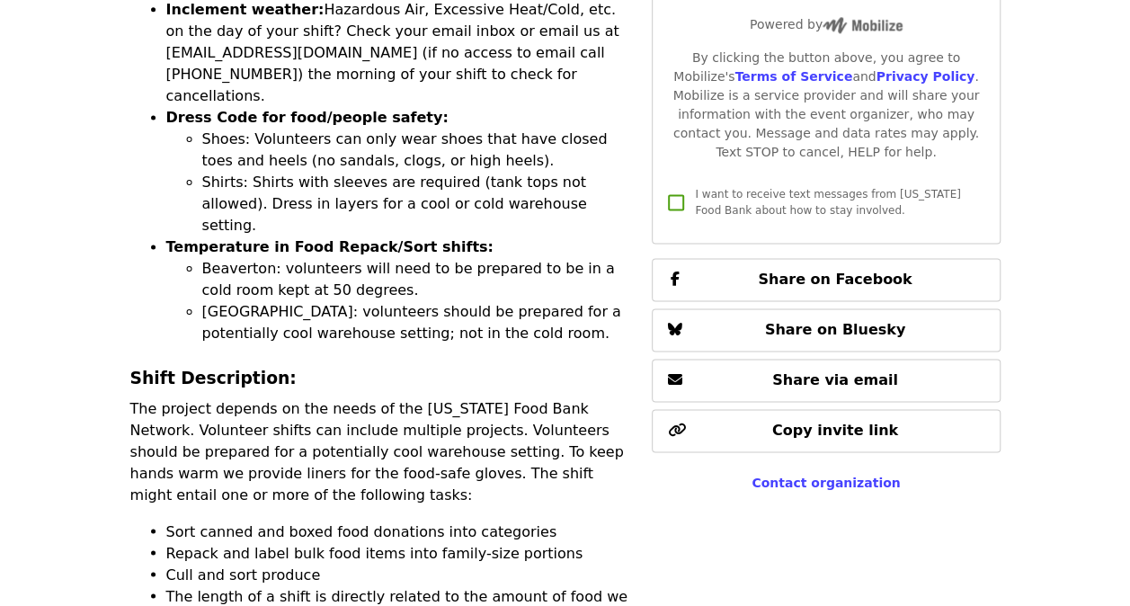
scroll to position [1259, 0]
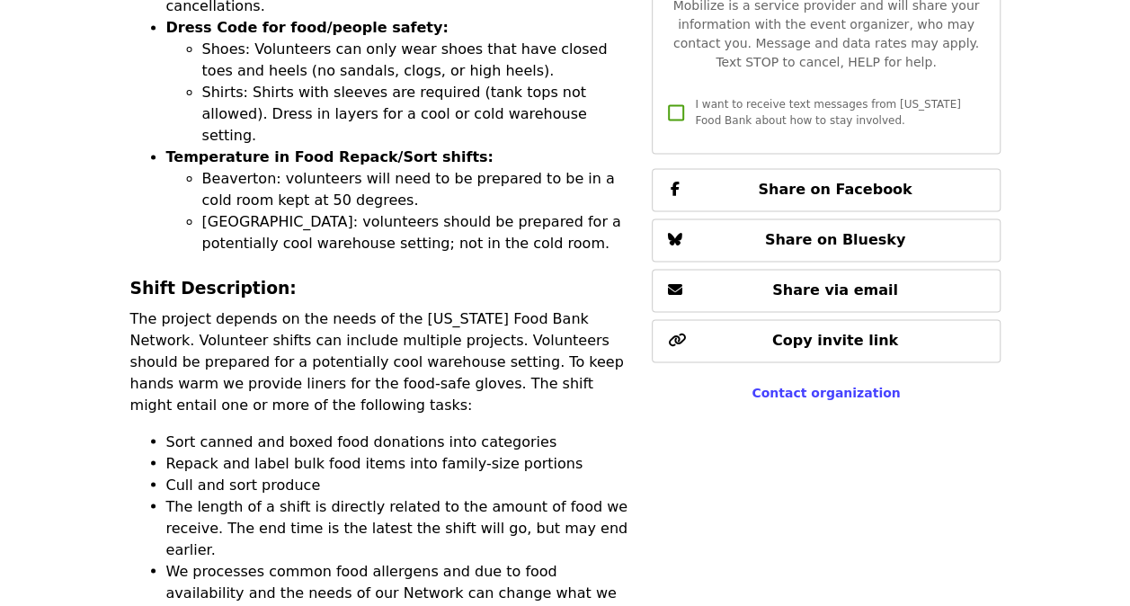
drag, startPoint x: 356, startPoint y: 397, endPoint x: 367, endPoint y: 401, distance: 11.4
drag, startPoint x: 367, startPoint y: 401, endPoint x: 265, endPoint y: 397, distance: 101.7
click at [265, 495] on li "The length of a shift is directly related to the amount of food we receive. The…" at bounding box center [398, 527] width 465 height 65
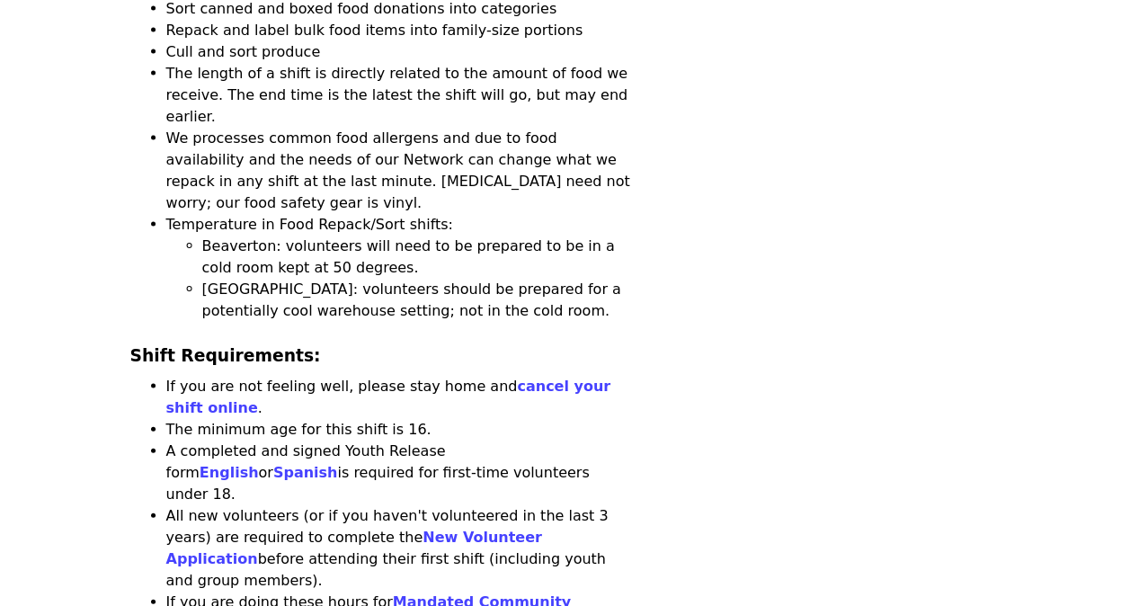
scroll to position [1693, 0]
click at [259, 462] on link "English" at bounding box center [229, 470] width 59 height 17
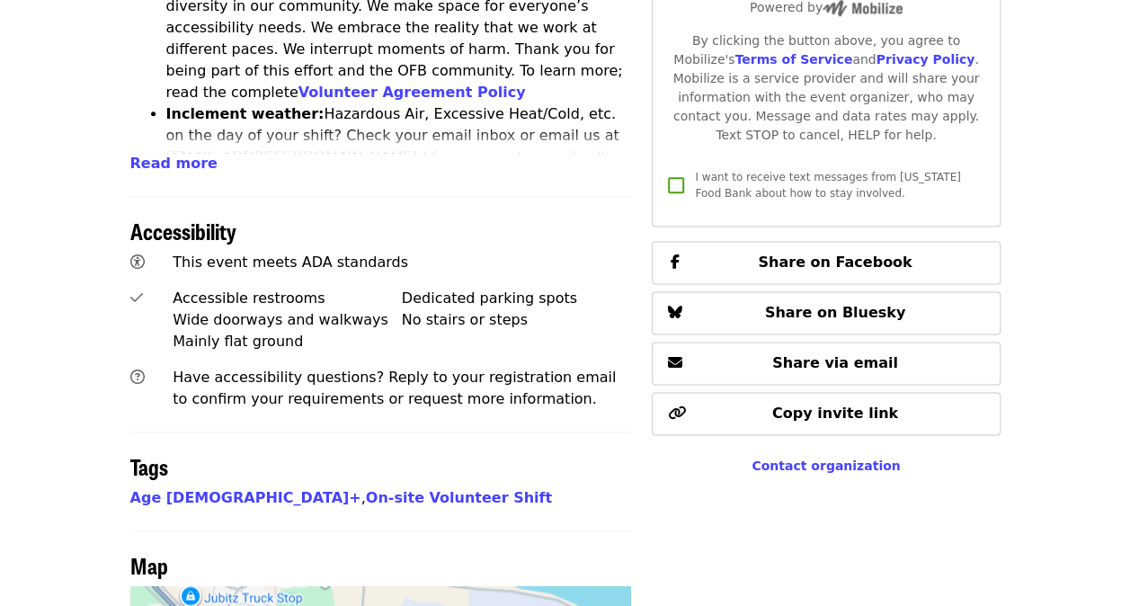
scroll to position [724, 0]
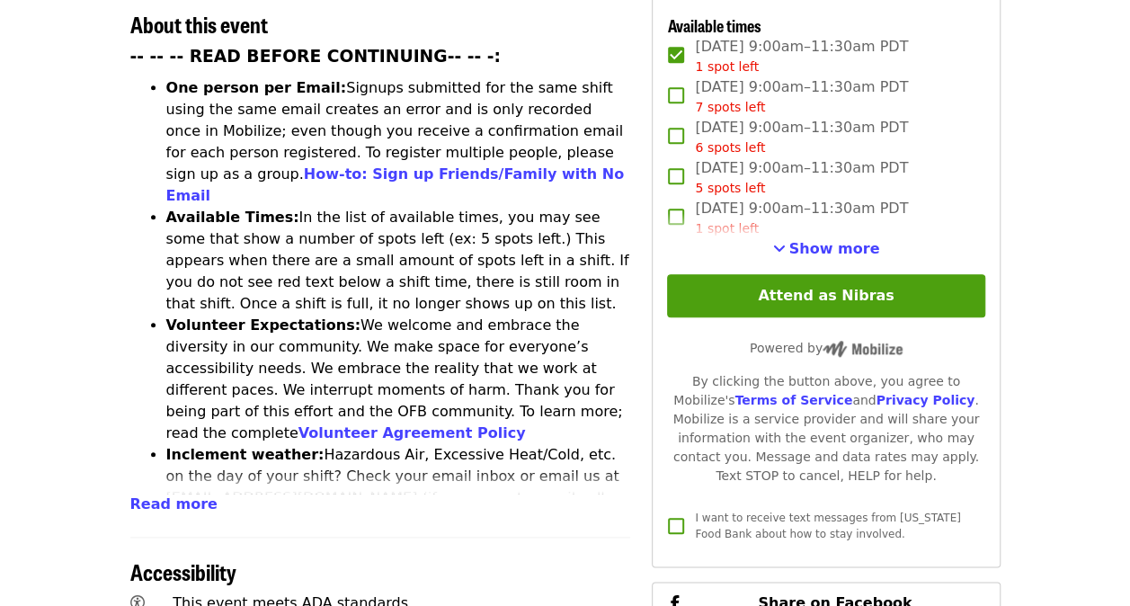
click at [190, 444] on li "Inclement weather: Hazardous Air, Excessive Heat/Cold, etc. on the day of your …" at bounding box center [398, 498] width 465 height 108
click at [198, 495] on span "Read more" at bounding box center [173, 503] width 87 height 17
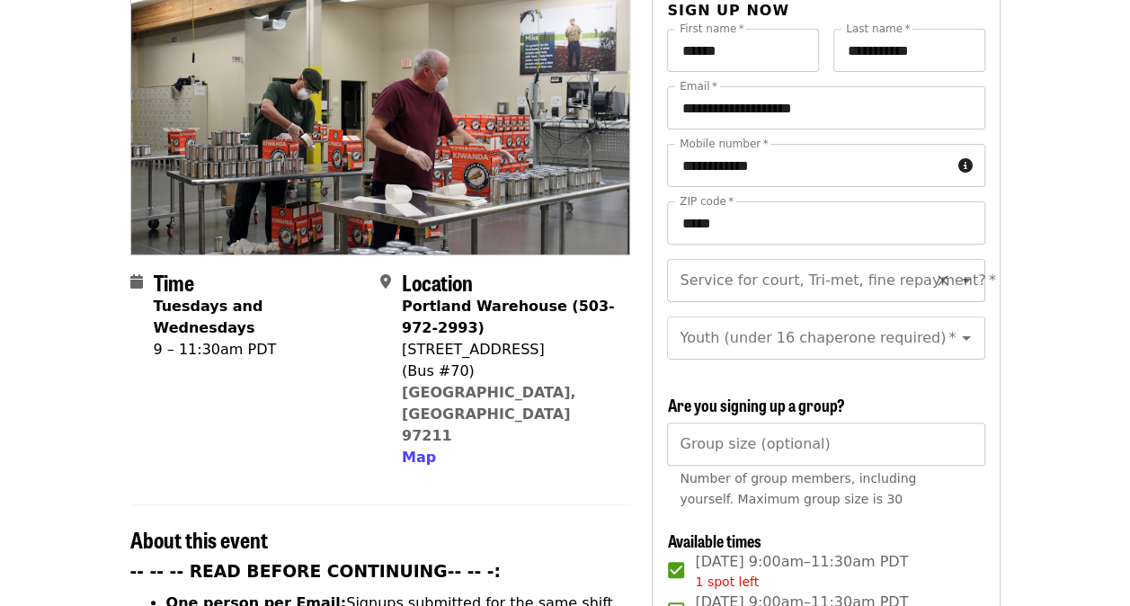
scroll to position [184, 0]
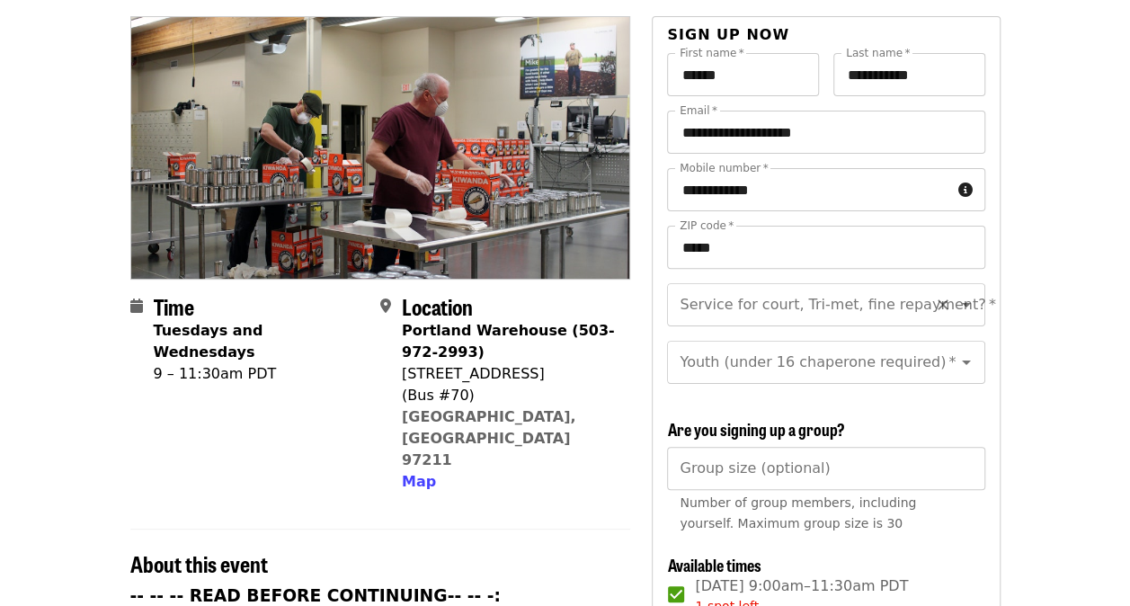
click at [726, 288] on input "Service for court, Tri-met, fine repayment?   *" at bounding box center [804, 305] width 245 height 34
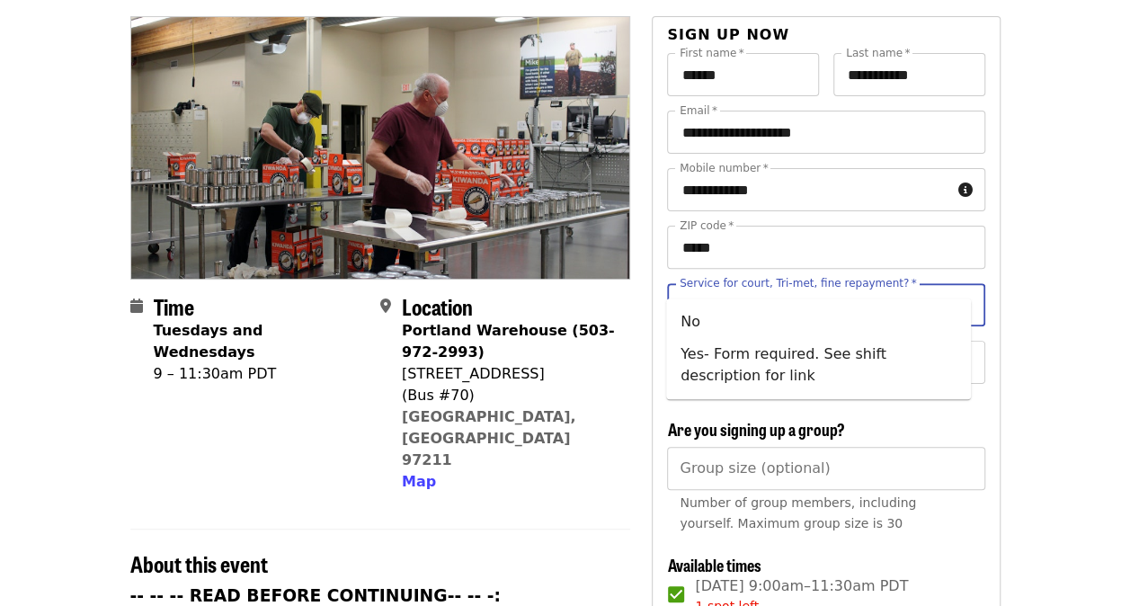
click at [967, 283] on div "Service for court, Tri-met, fine repayment? *" at bounding box center [825, 304] width 317 height 43
click at [962, 302] on icon "Close" at bounding box center [966, 304] width 9 height 4
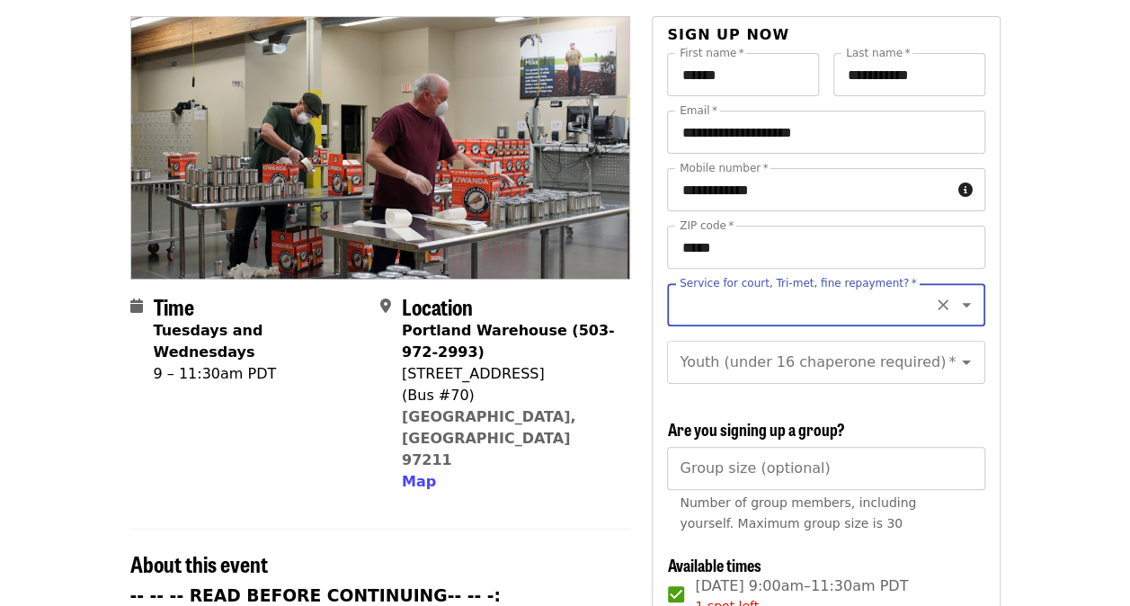
click at [891, 288] on input "Service for court, Tri-met, fine repayment?   *" at bounding box center [804, 305] width 245 height 34
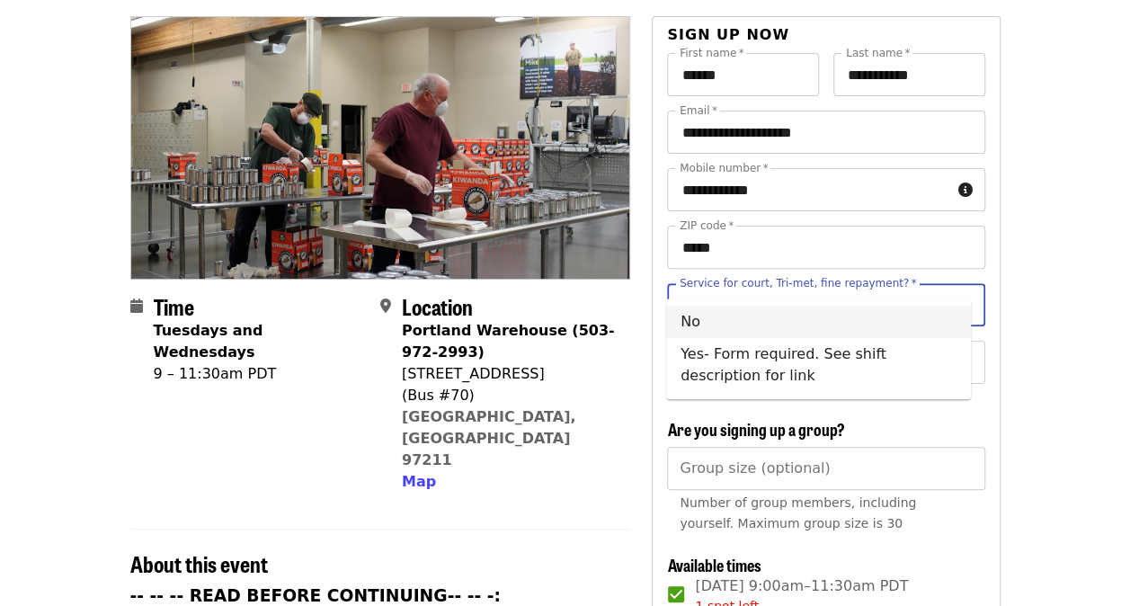
click at [832, 325] on li "No" at bounding box center [818, 322] width 305 height 32
type input "**"
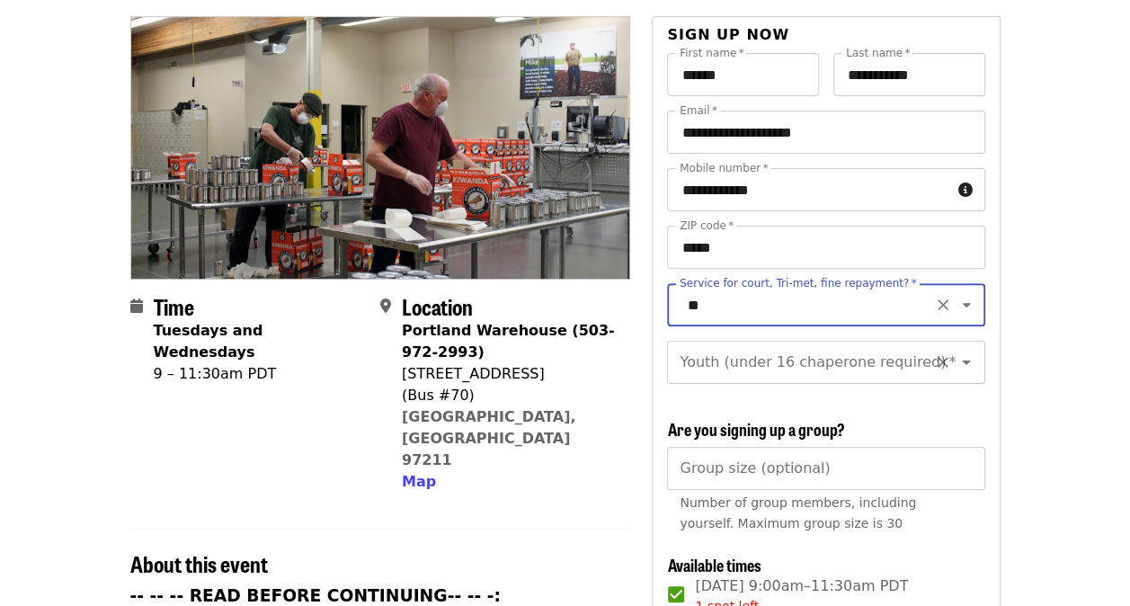
click at [825, 345] on input "Youth (under 16 chaperone required)   *" at bounding box center [804, 362] width 245 height 34
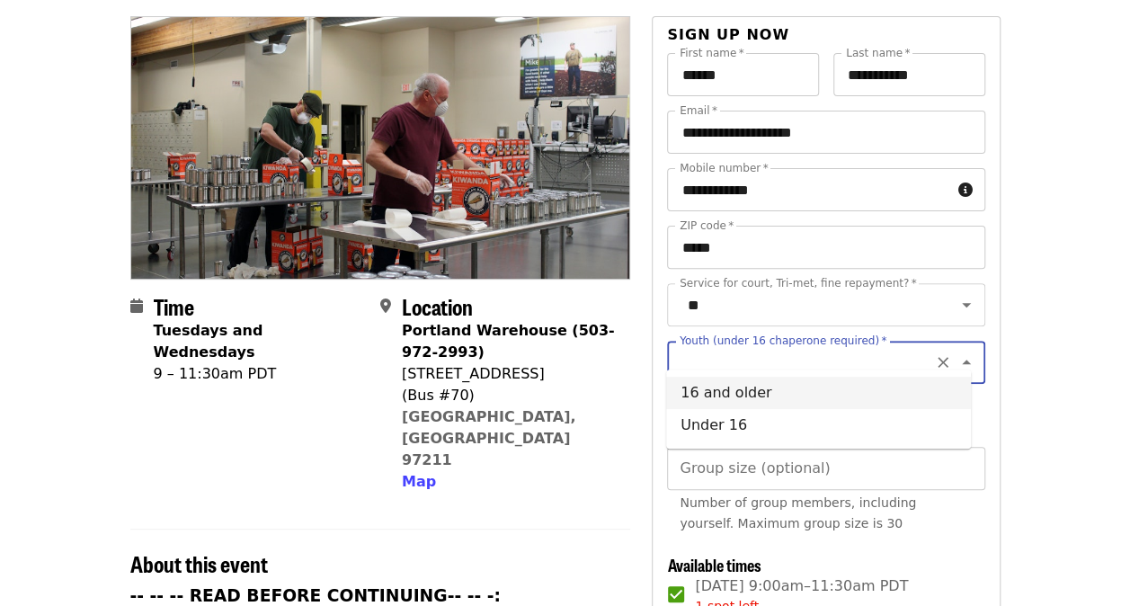
click at [794, 388] on li "16 and older" at bounding box center [818, 393] width 305 height 32
type input "**********"
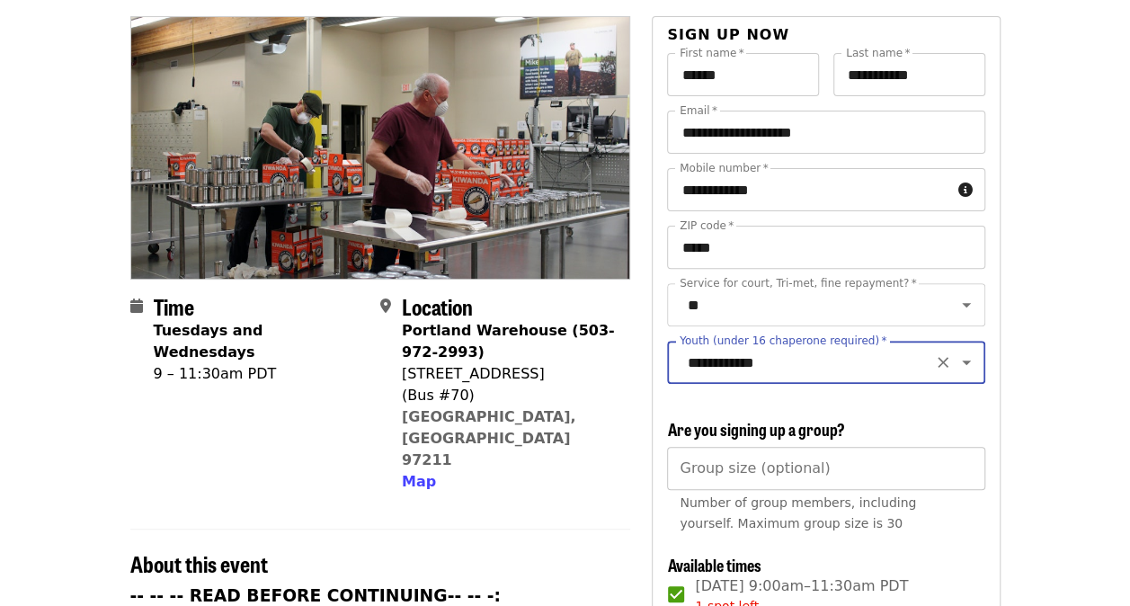
click at [778, 475] on input "Group size (optional)" at bounding box center [825, 468] width 317 height 43
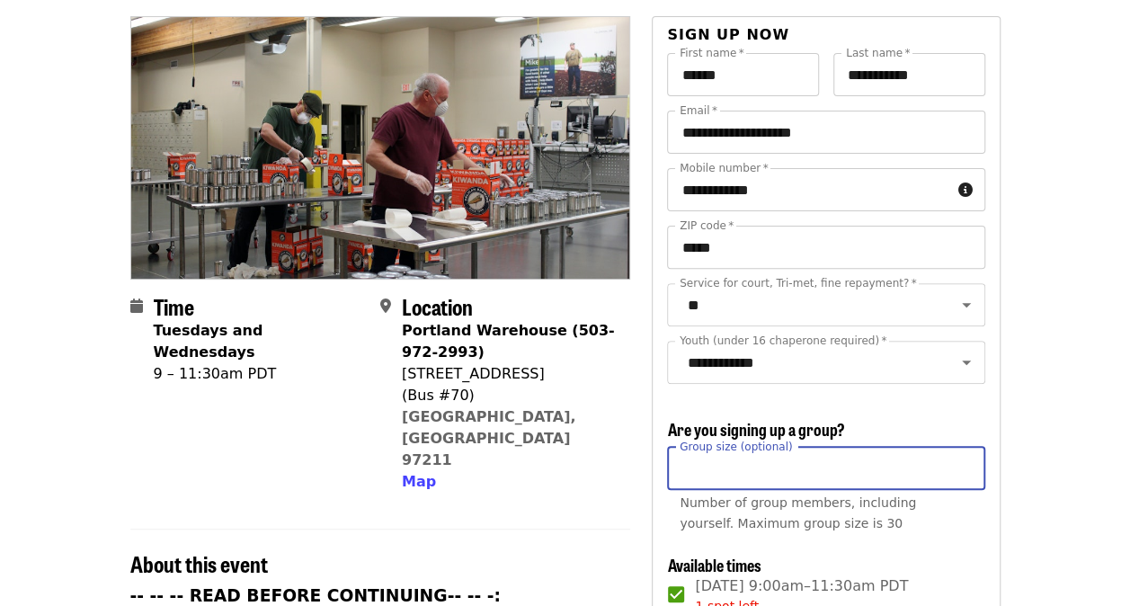
type input "*"
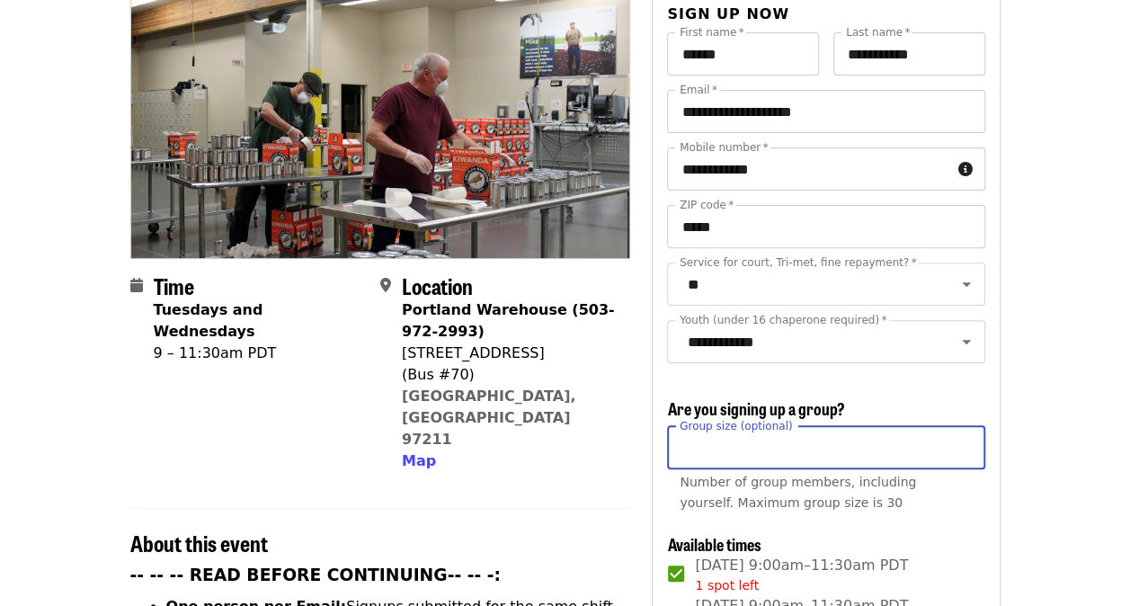
scroll to position [454, 0]
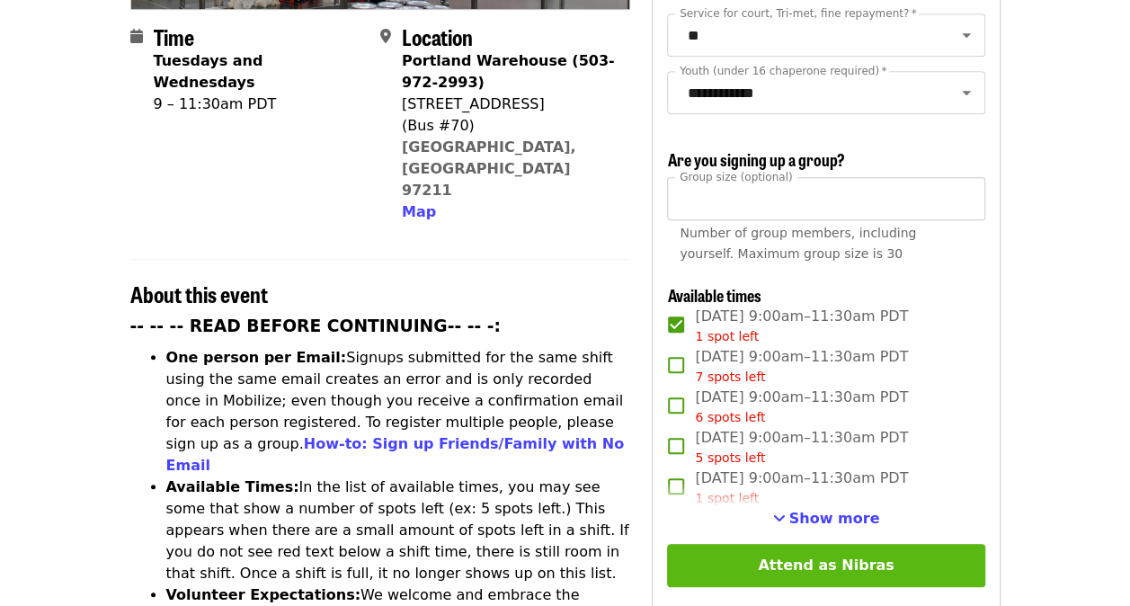
click at [764, 553] on button "Attend as Nibras" at bounding box center [825, 565] width 317 height 43
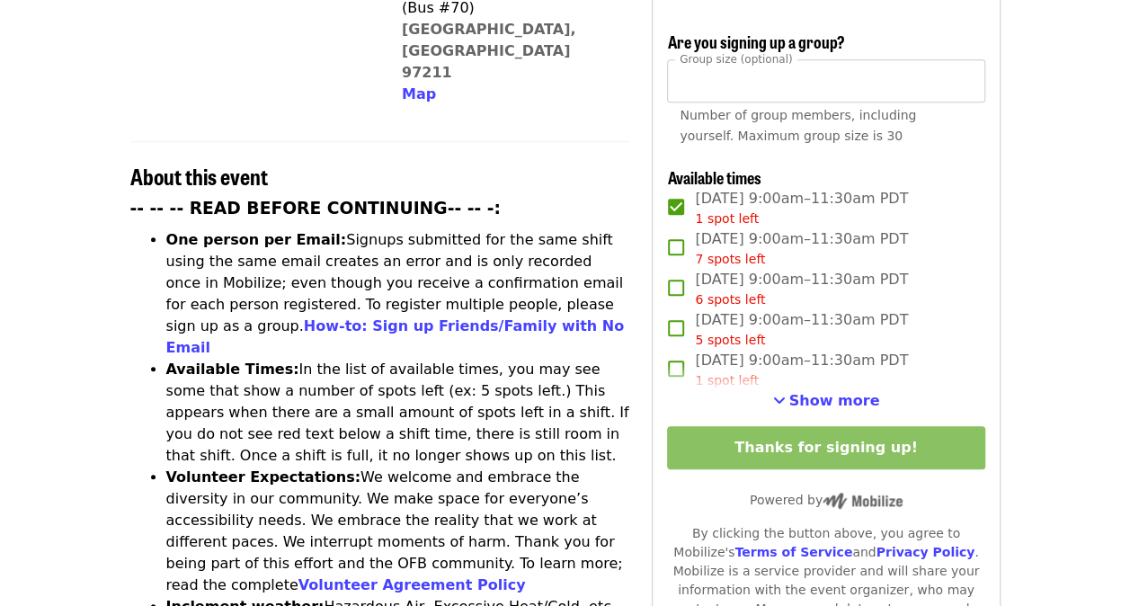
scroll to position [544, 0]
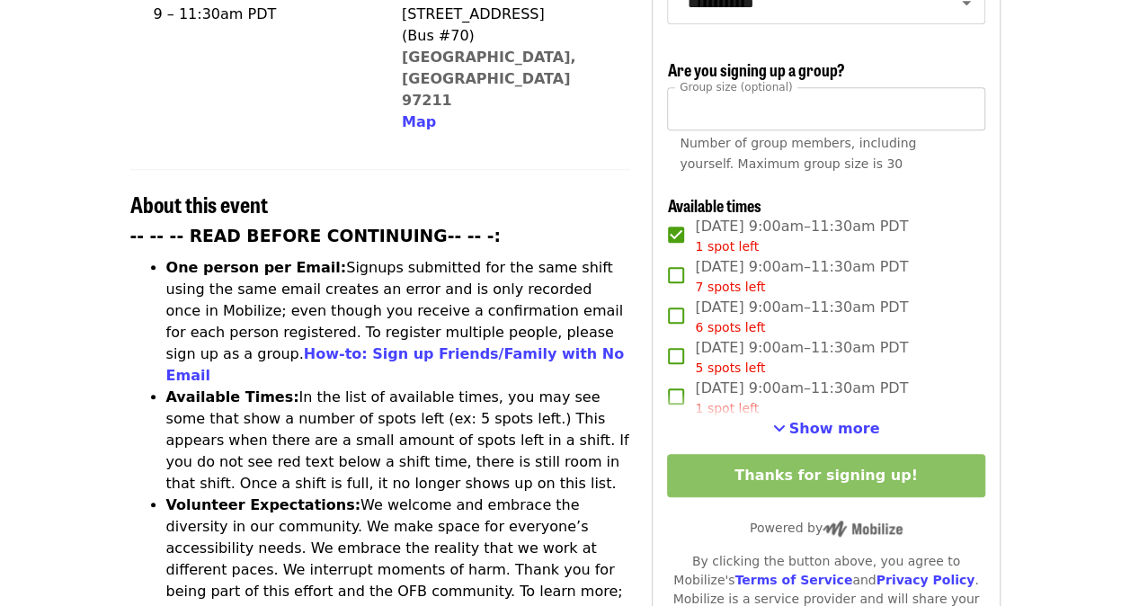
click at [732, 528] on p "Powered by" at bounding box center [825, 528] width 317 height 19
